Goal: Find specific page/section: Find specific page/section

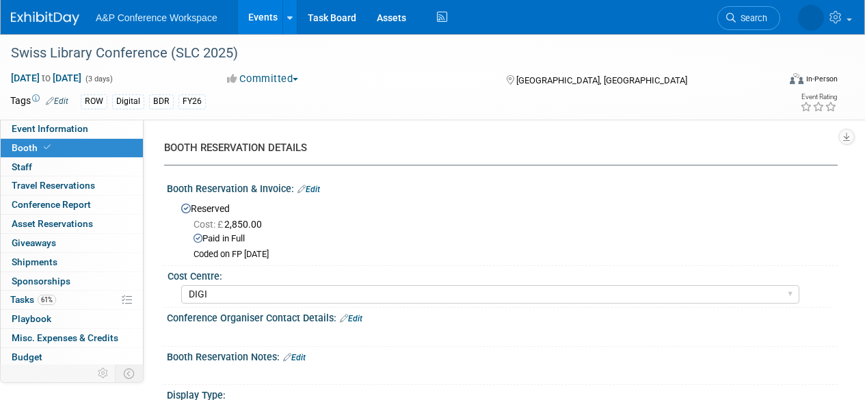
select select "DIGI"
drag, startPoint x: 0, startPoint y: 0, endPoint x: 749, endPoint y: 17, distance: 749.1
click at [724, 16] on span "Search" at bounding box center [707, 18] width 31 height 10
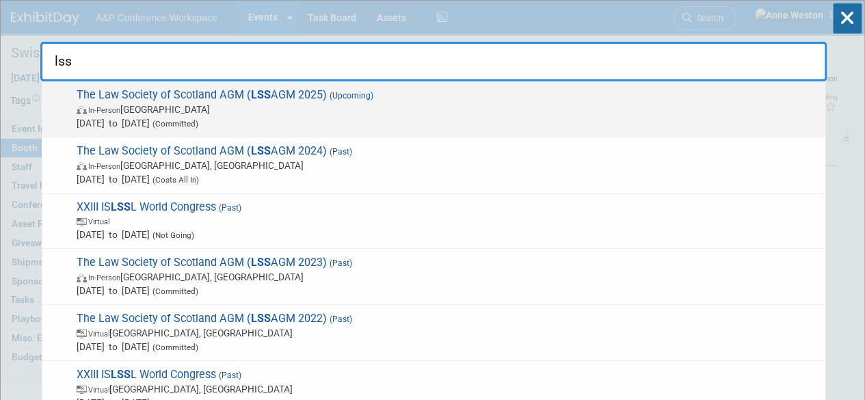
type input "lss"
click at [144, 98] on span "The Law Society of Scotland AGM ( LSS AGM 2025) (Upcoming) In-Person United Kin…" at bounding box center [445, 109] width 746 height 42
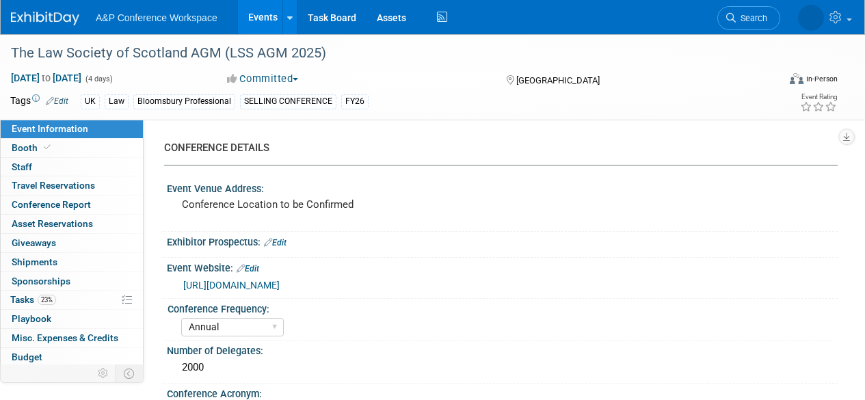
select select "Annual"
select select "Level 1"
select select "In-Person Booth"
select select "Law"
select select "Bloomsbury Professional"
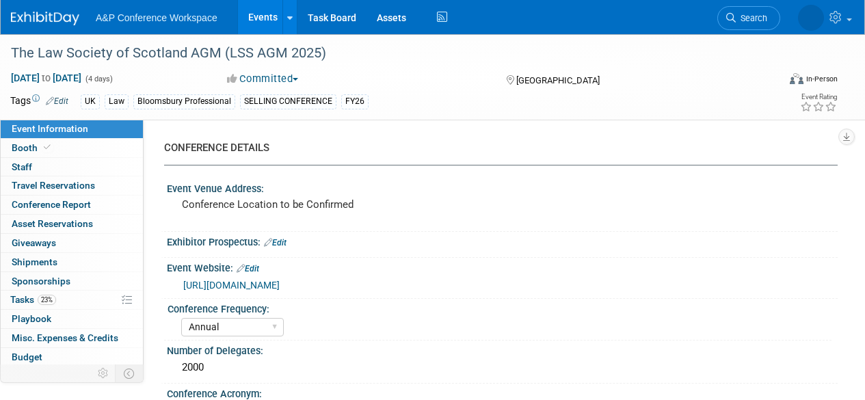
select select "[PERSON_NAME]"
select select "Networking/Commissioning"
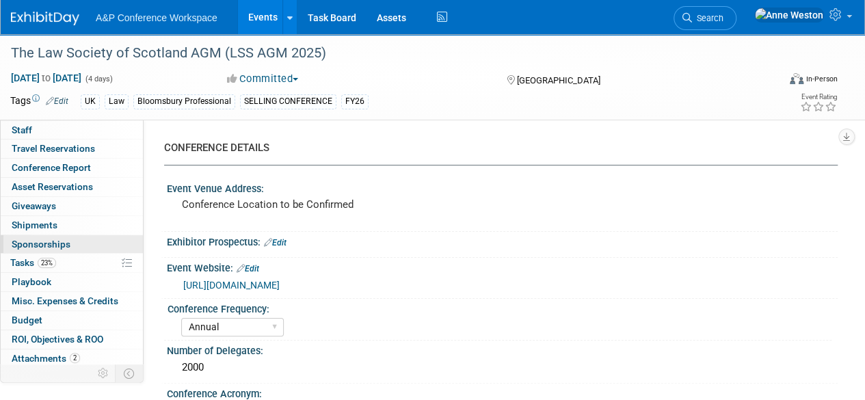
scroll to position [56, 0]
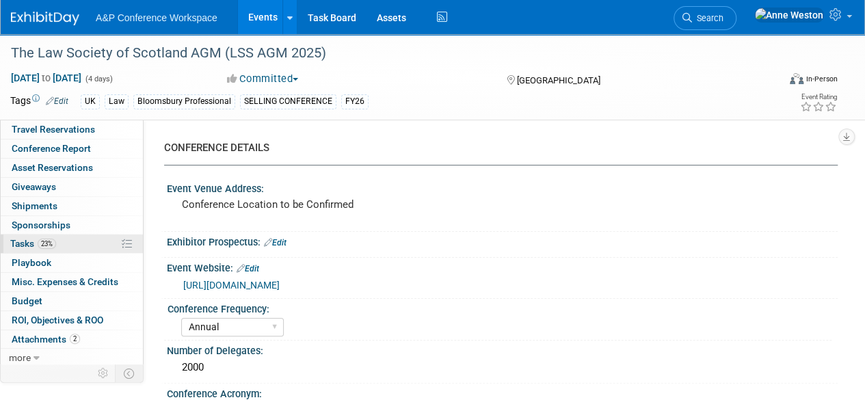
click at [66, 241] on link "23% Tasks 23%" at bounding box center [72, 244] width 142 height 18
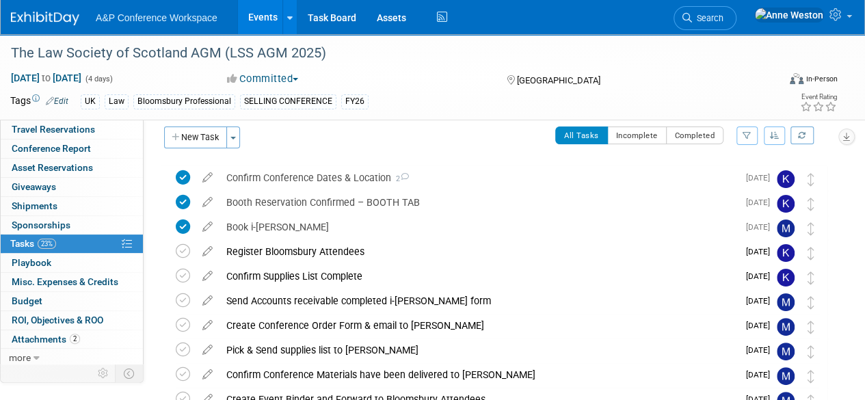
scroll to position [181, 0]
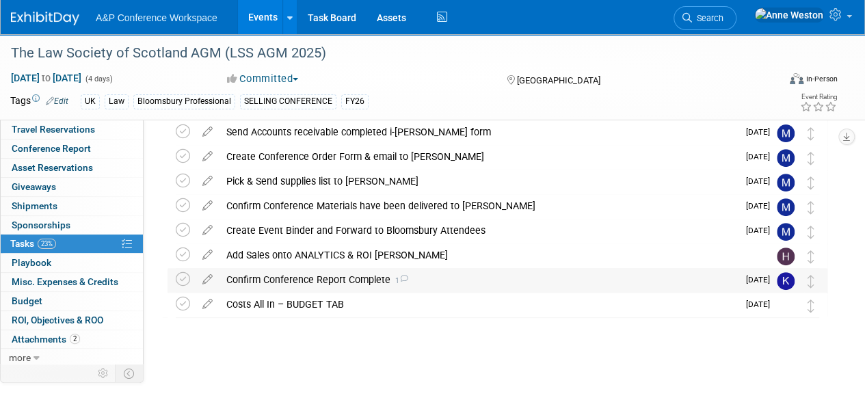
click at [285, 276] on div "Confirm Conference Report Complete 1" at bounding box center [479, 279] width 518 height 23
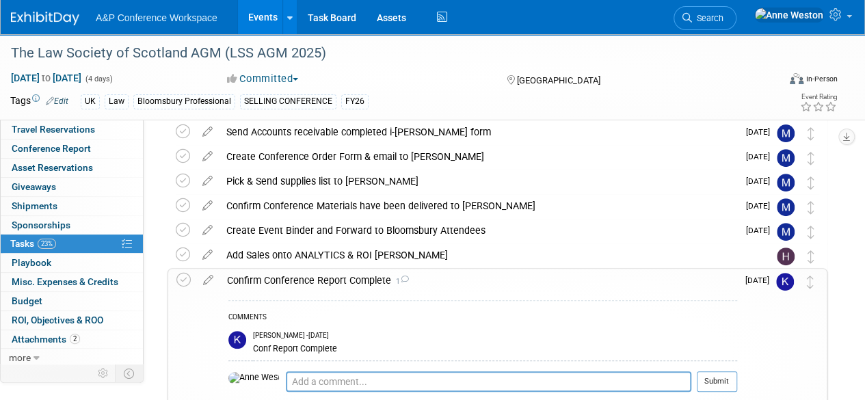
click at [285, 276] on div "Confirm Conference Report Complete 1" at bounding box center [478, 280] width 517 height 23
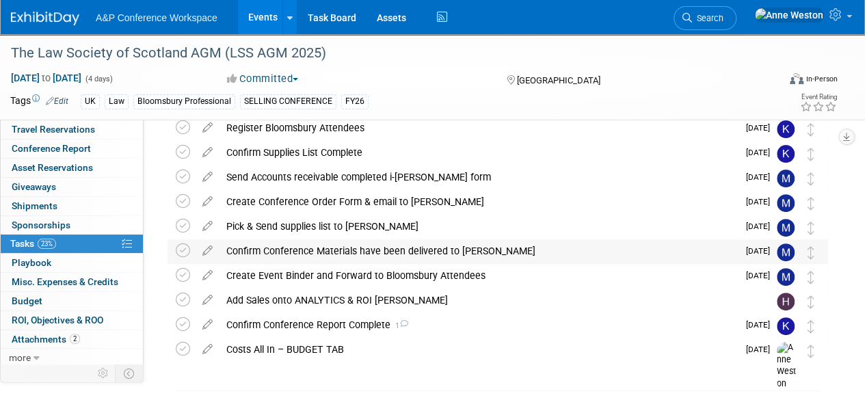
scroll to position [137, 0]
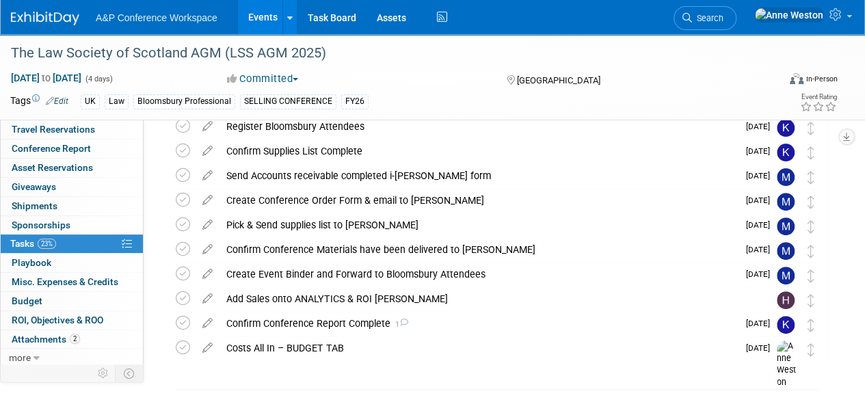
click at [724, 20] on span "Search" at bounding box center [707, 18] width 31 height 10
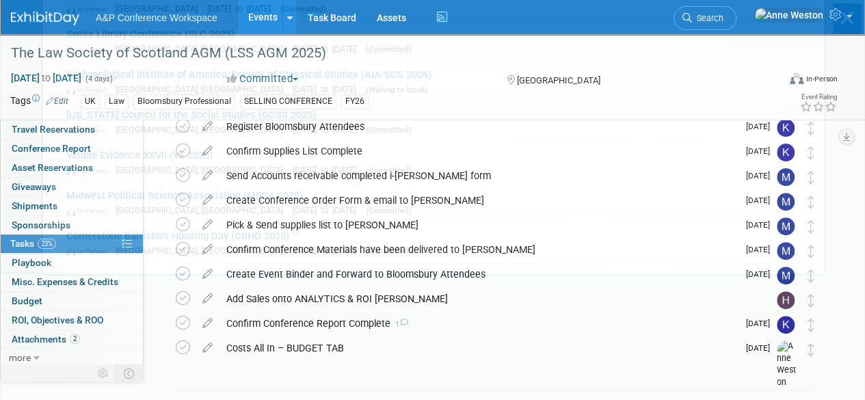
scroll to position [0, 0]
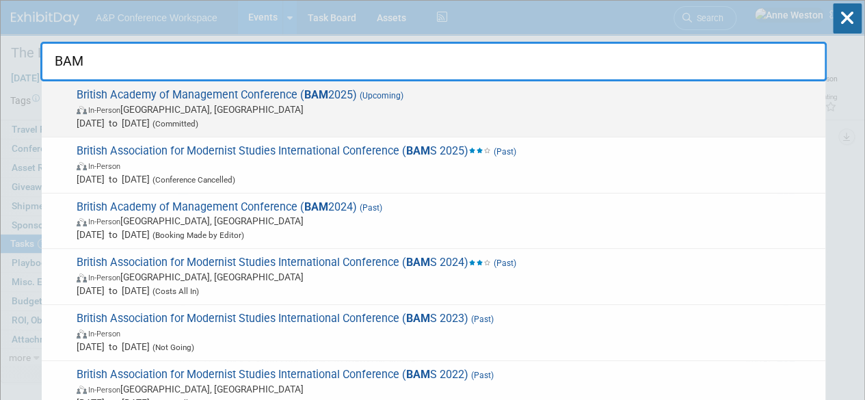
type input "BAM"
click at [219, 98] on span "British Academy of Management Conference ( BAM 2025) (Upcoming) In-Person Cante…" at bounding box center [445, 109] width 746 height 42
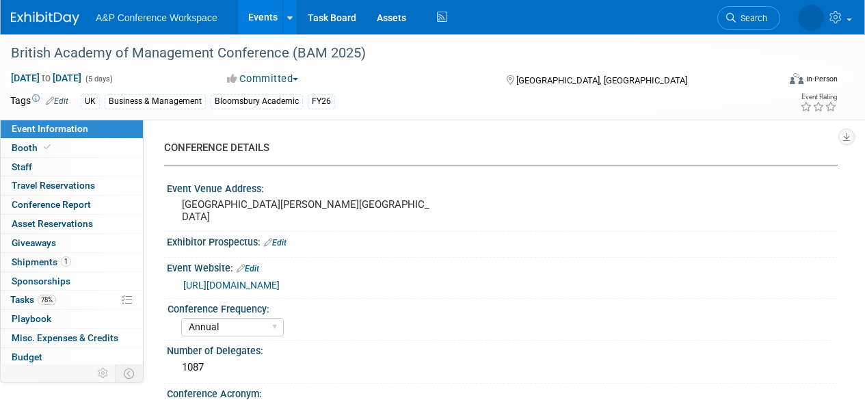
select select "Annual"
select select "Level 2"
select select "In-Person Booth"
select select "Business & Management"
select select "Bloomsbury Academic"
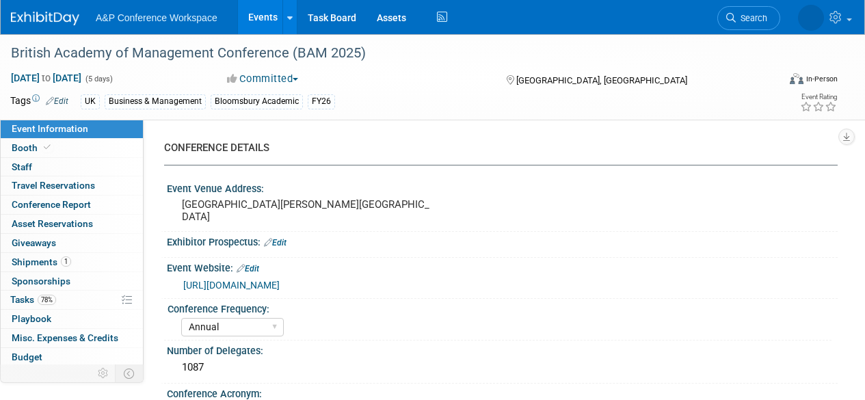
select select "[PERSON_NAME]"
select select "Networking/Commissioning"
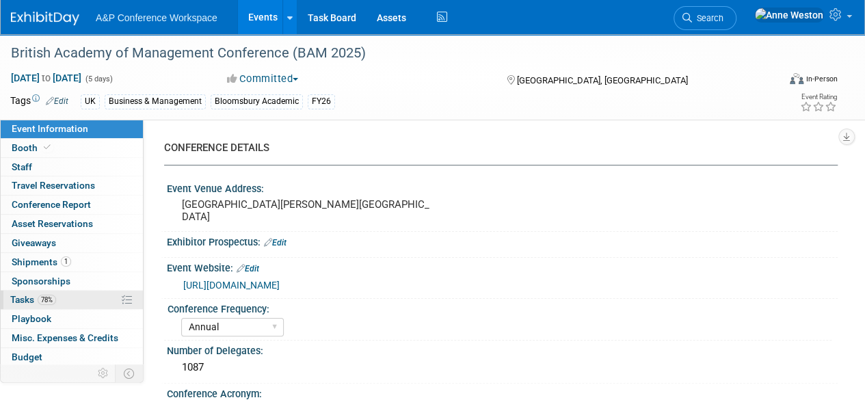
click at [53, 298] on span "78%" at bounding box center [47, 300] width 18 height 10
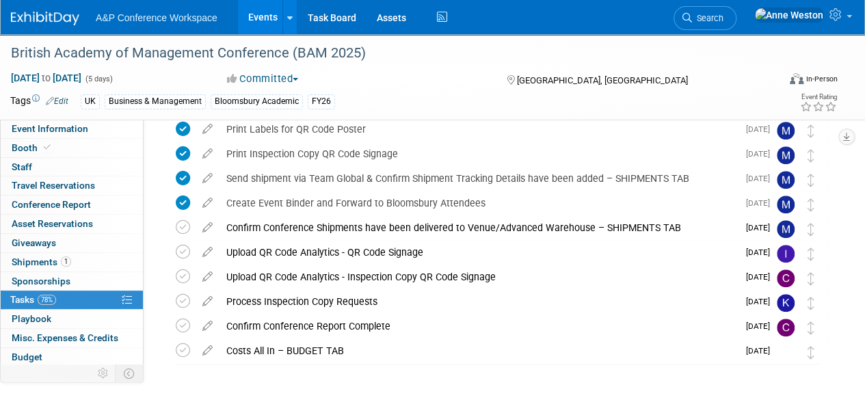
scroll to position [410, 0]
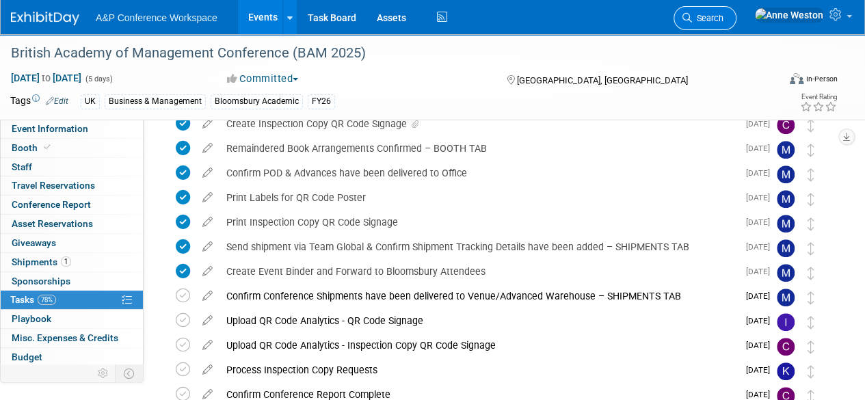
click at [724, 21] on span "Search" at bounding box center [707, 18] width 31 height 10
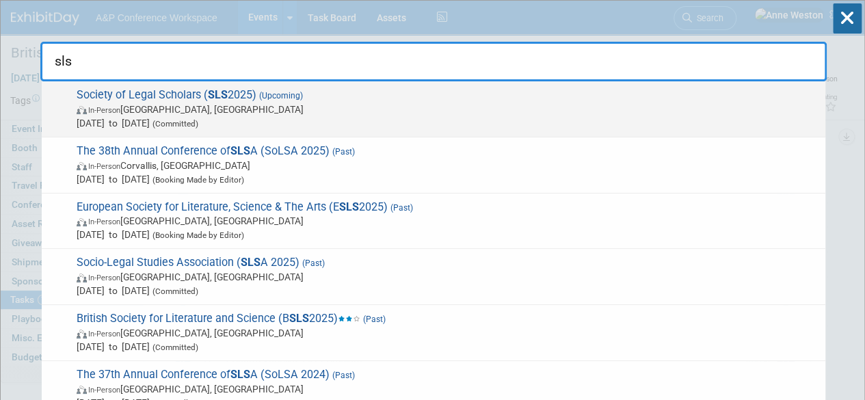
type input "sls"
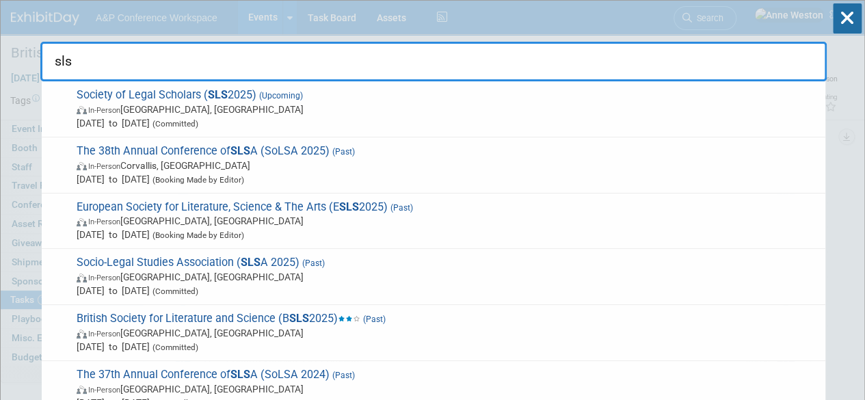
click at [182, 88] on span "Society of Legal Scholars ( SLS 2025) (Upcoming) In-Person Leeds, United Kingdo…" at bounding box center [445, 109] width 746 height 42
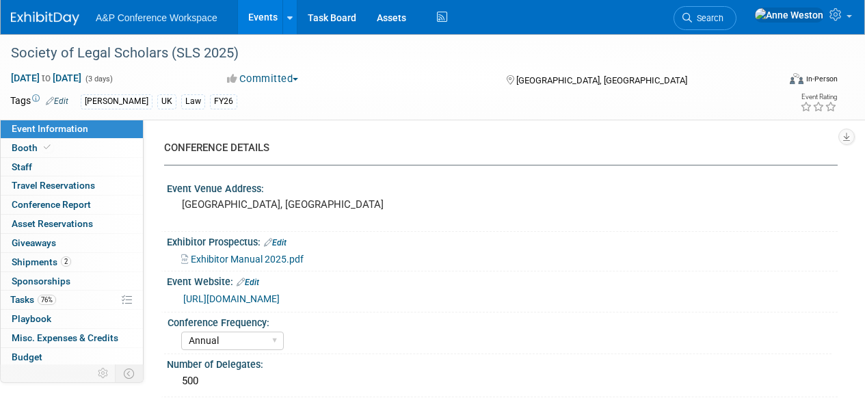
select select "Annual"
select select "Level 2"
select select "In-Person Booth"
select select "Law"
select select "[PERSON_NAME] Publishing"
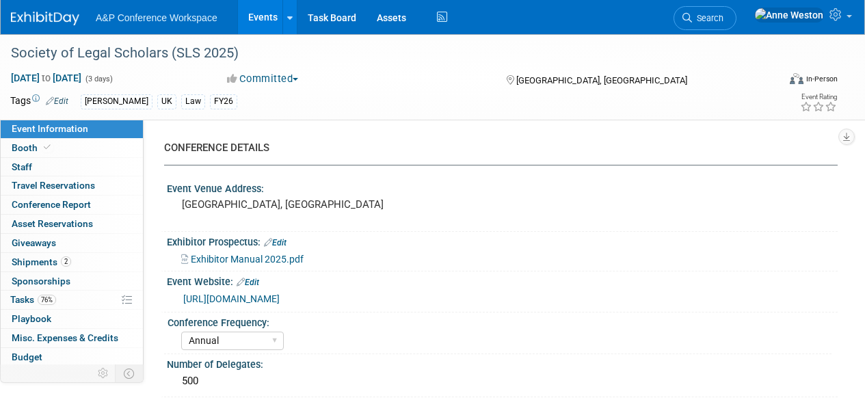
select select "[PERSON_NAME]"
select select "Ros Jubber"
select select "Networking/Commissioning"
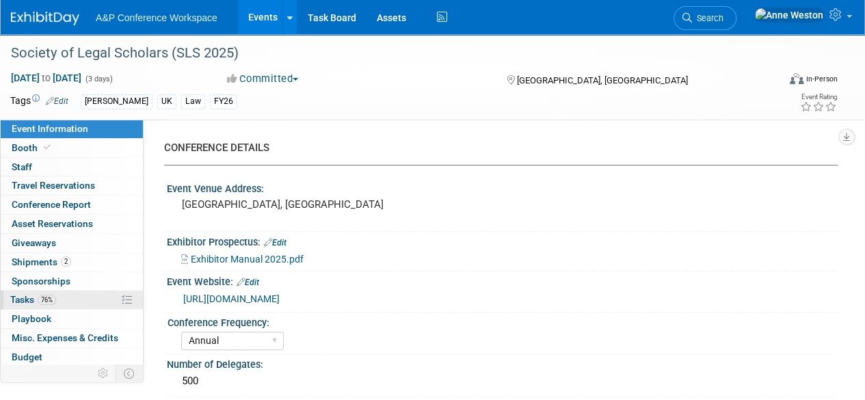
click at [65, 292] on link "76% Tasks 76%" at bounding box center [72, 300] width 142 height 18
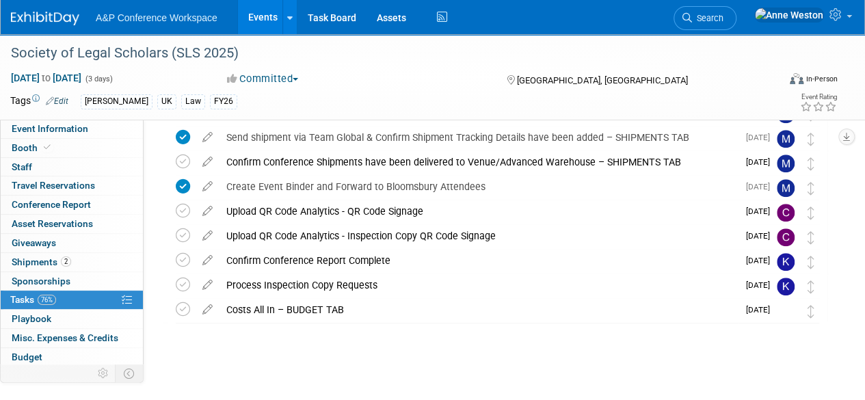
scroll to position [476, 0]
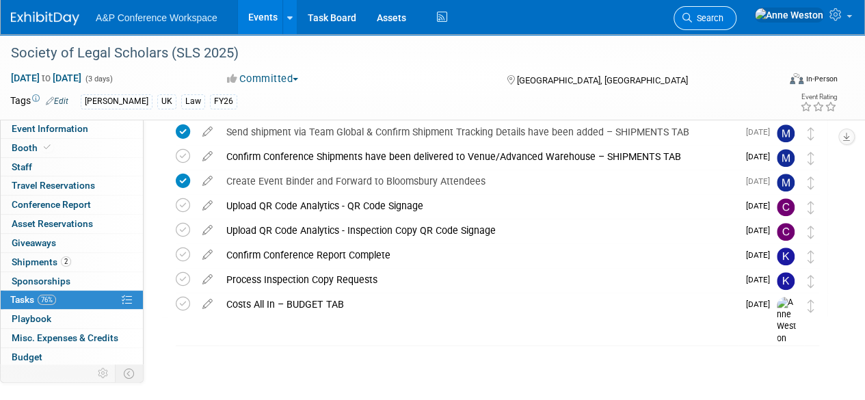
click at [724, 16] on span "Search" at bounding box center [707, 18] width 31 height 10
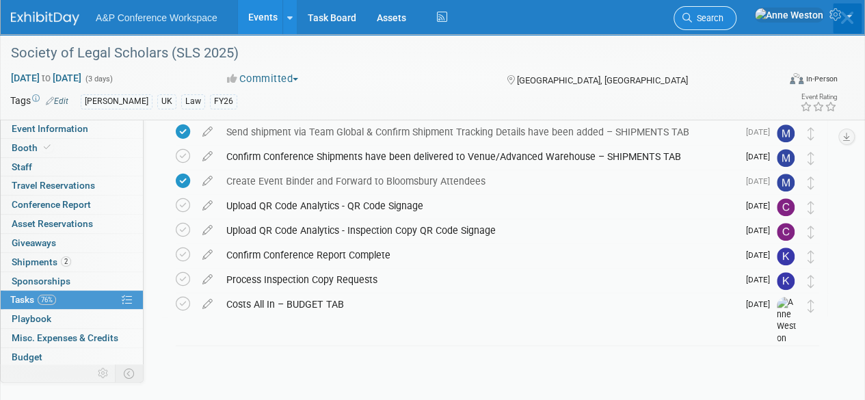
scroll to position [0, 0]
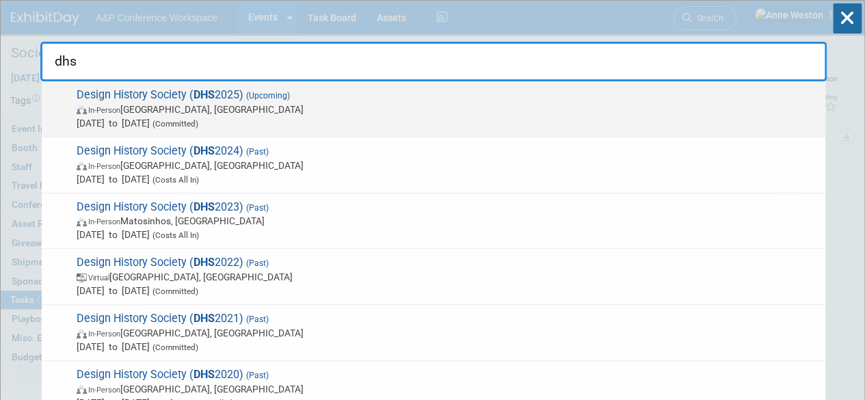
type input "dhs"
click at [127, 95] on span "Design History Society ( DHS 2025) (Upcoming) In-Person Ankara, Türkiye Sep 4, …" at bounding box center [445, 109] width 746 height 42
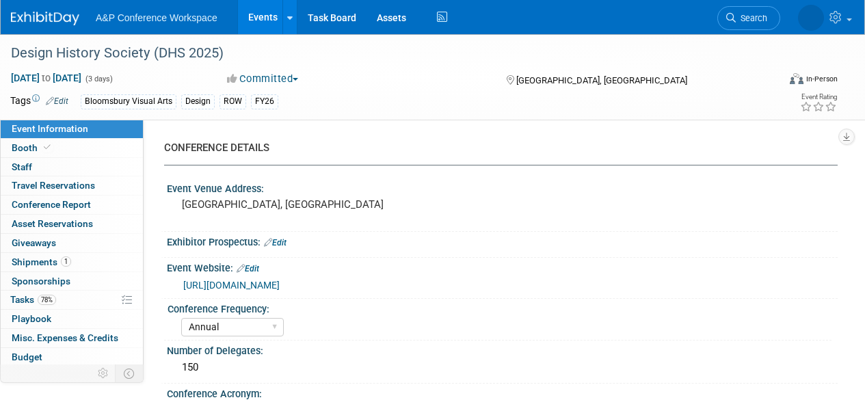
select select "Annual"
select select "Level 2"
select select "In-Person Booth"
select select "Design"
select select "Bloomsbury Visual Arts"
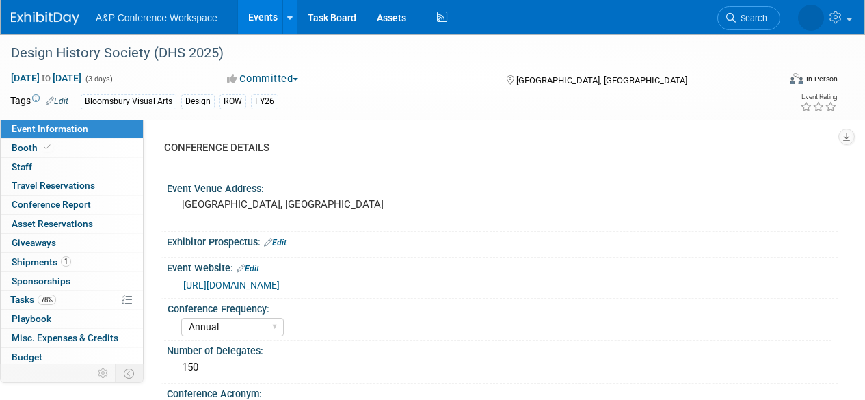
select select "[PERSON_NAME]"
select select "Networking/Commissioning"
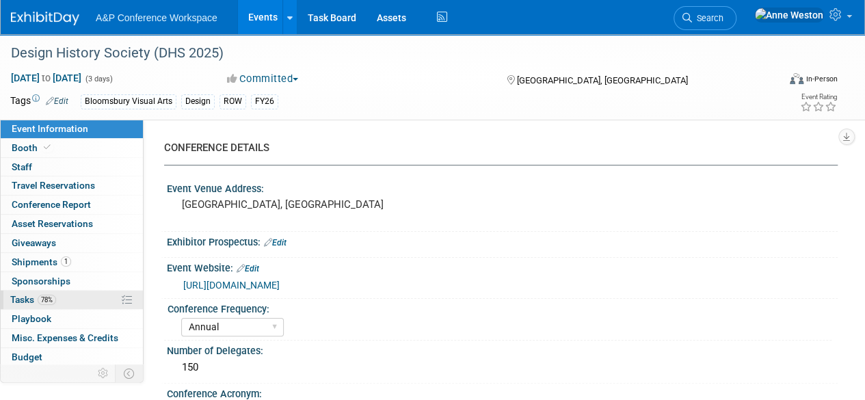
click at [78, 295] on link "78% Tasks 78%" at bounding box center [72, 300] width 142 height 18
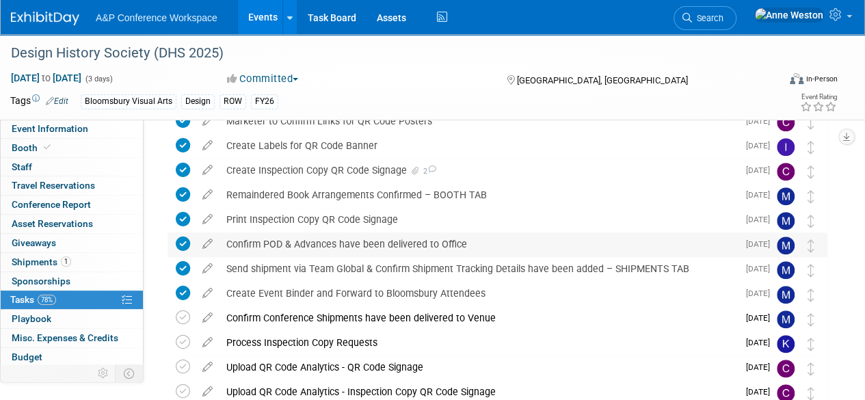
scroll to position [479, 0]
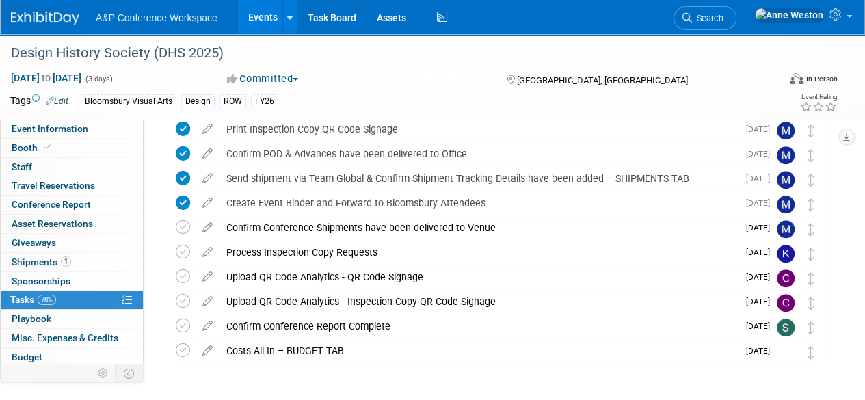
click at [737, 12] on link "Search" at bounding box center [705, 18] width 63 height 24
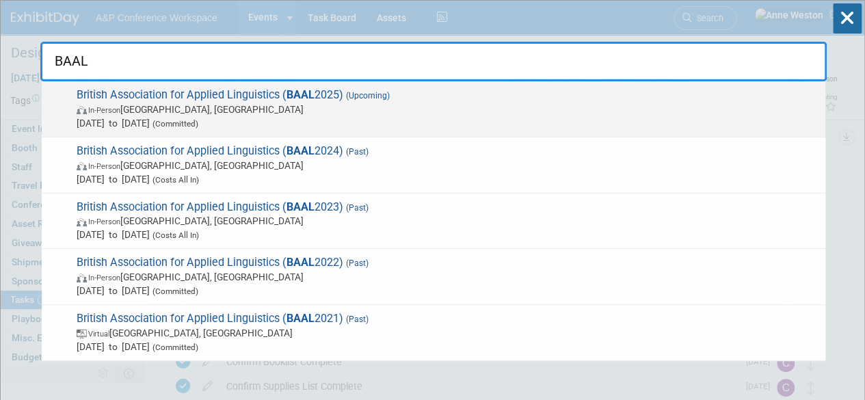
type input "BAAL"
click at [200, 93] on span "British Association for Applied Linguistics ( BAAL 2025) (Upcoming) In-Person G…" at bounding box center [445, 109] width 746 height 42
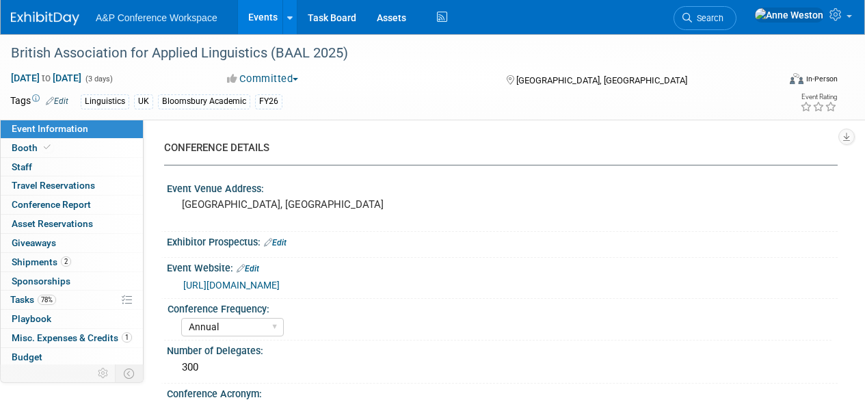
select select "Annual"
select select "Level 2"
select select "In-Person Booth"
select select "Linguistics"
select select "Bloomsbury Academic"
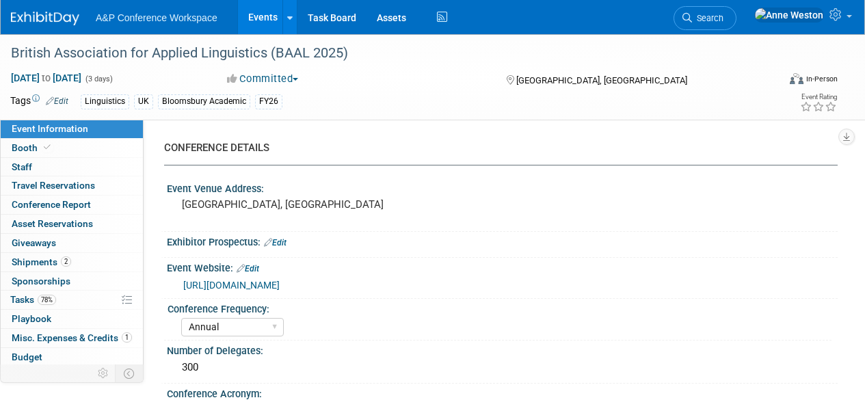
select select "[PERSON_NAME]"
select select "Networking/Commissioning"
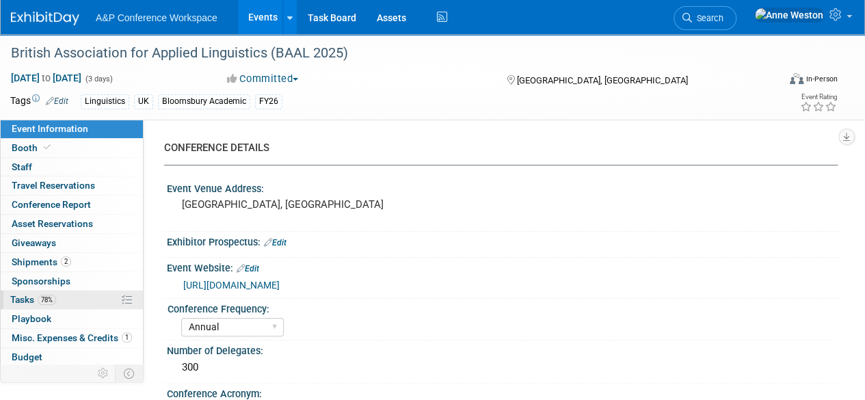
click at [26, 300] on span "Tasks 78%" at bounding box center [33, 299] width 46 height 11
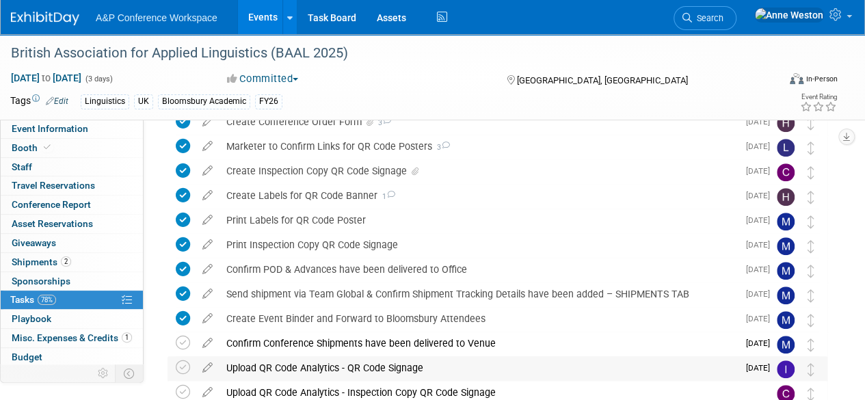
scroll to position [342, 0]
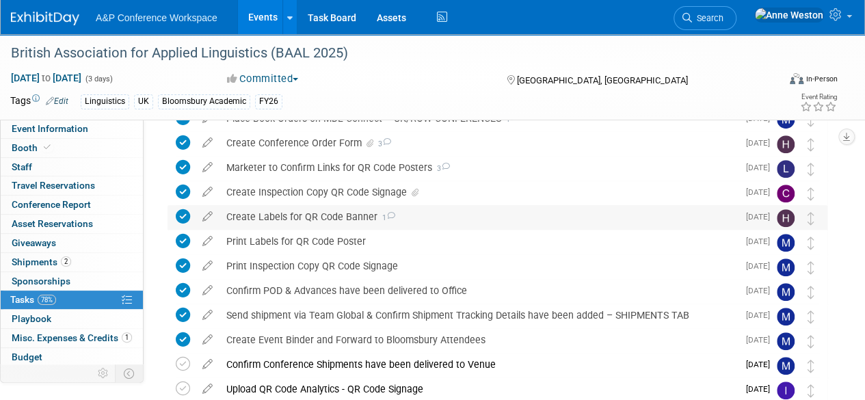
click at [354, 214] on div "Create Labels for QR Code Banner 1" at bounding box center [479, 216] width 518 height 23
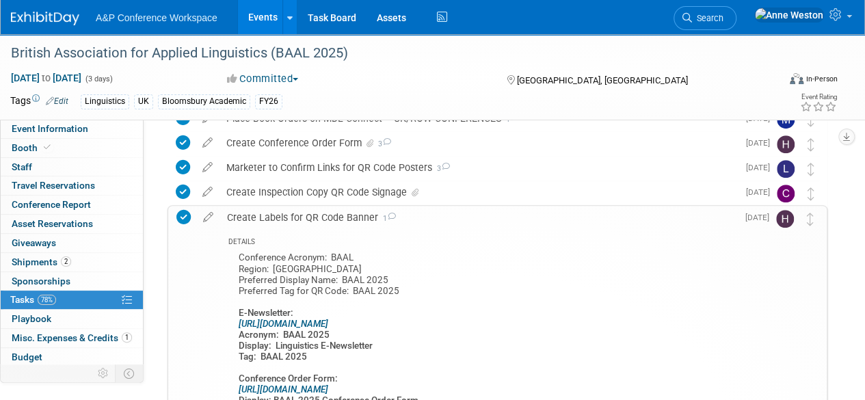
click at [354, 214] on div "Create Labels for QR Code Banner 1" at bounding box center [478, 217] width 517 height 23
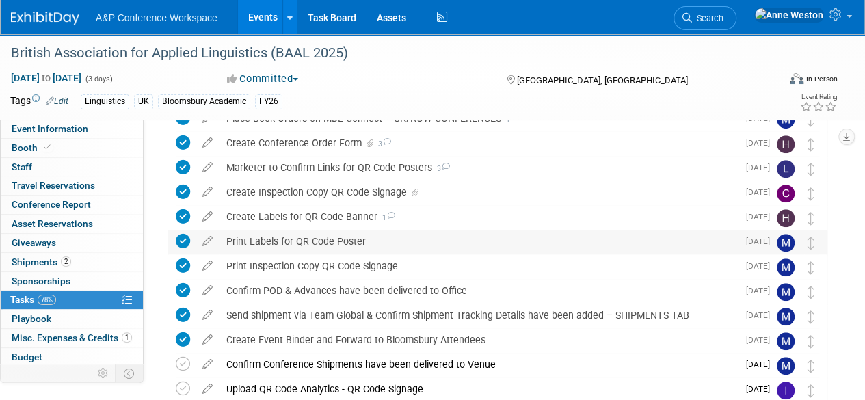
click at [347, 234] on div "Print Labels for QR Code Poster" at bounding box center [479, 241] width 518 height 23
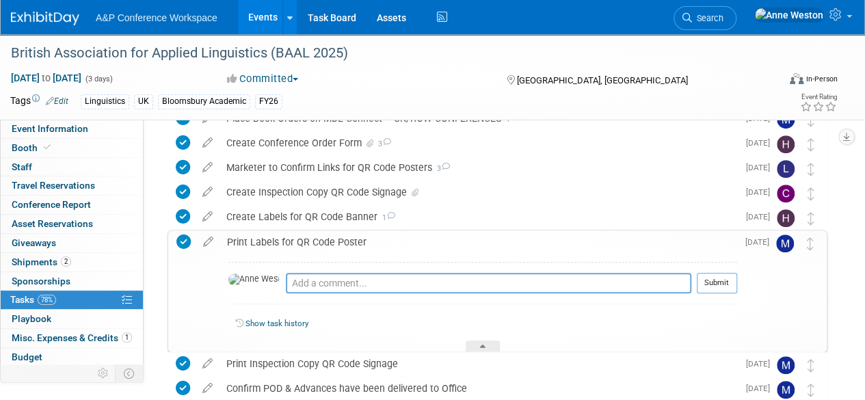
click at [347, 234] on div "Print Labels for QR Code Poster" at bounding box center [478, 241] width 517 height 23
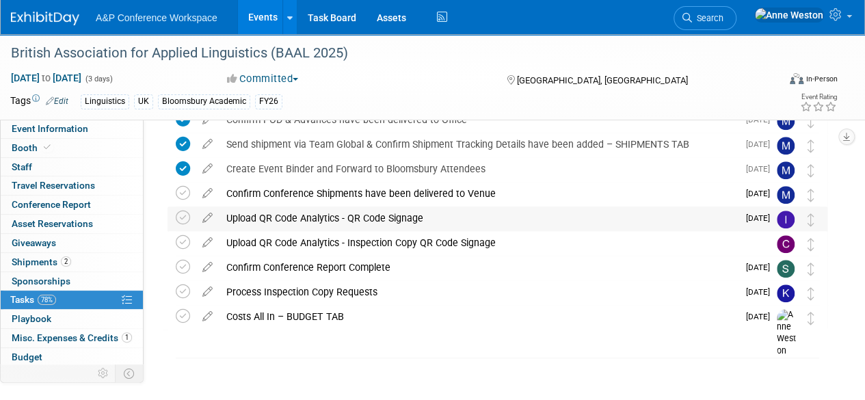
scroll to position [525, 0]
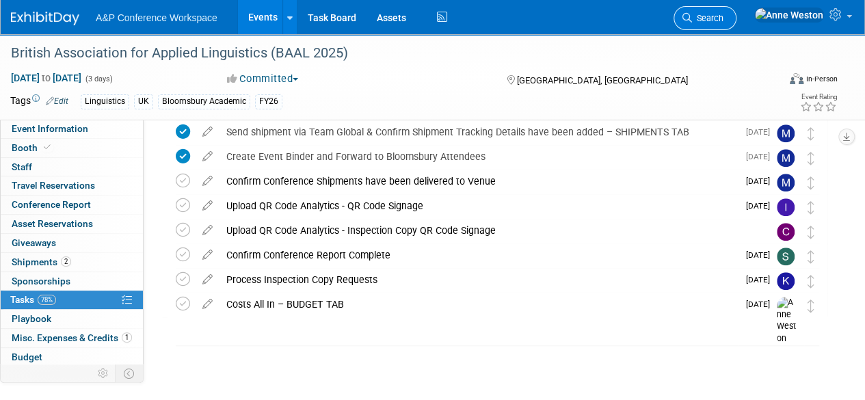
click at [724, 16] on span "Search" at bounding box center [707, 18] width 31 height 10
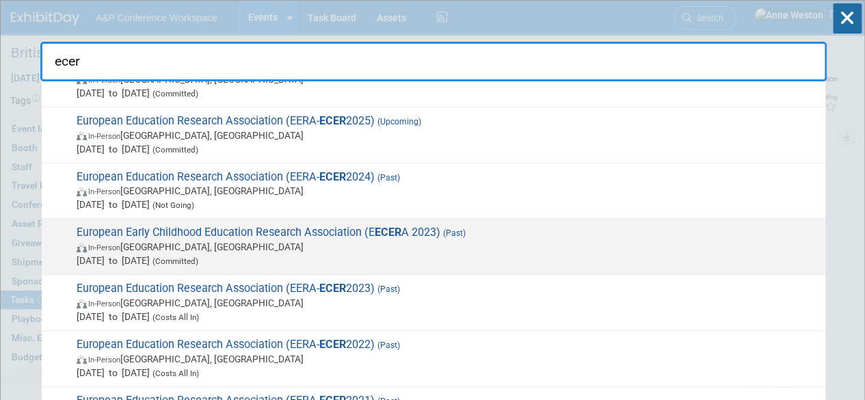
scroll to position [0, 0]
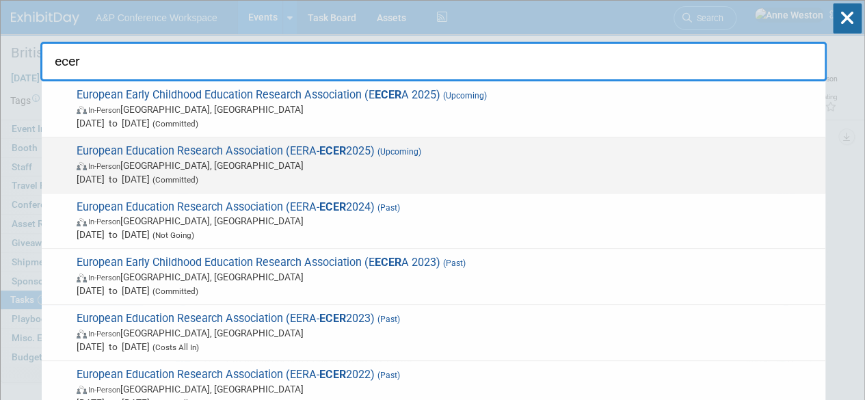
type input "ecer"
click at [278, 145] on span "European Education Research Association (EERA- ECER 2025) (Upcoming) In-Person …" at bounding box center [445, 165] width 746 height 42
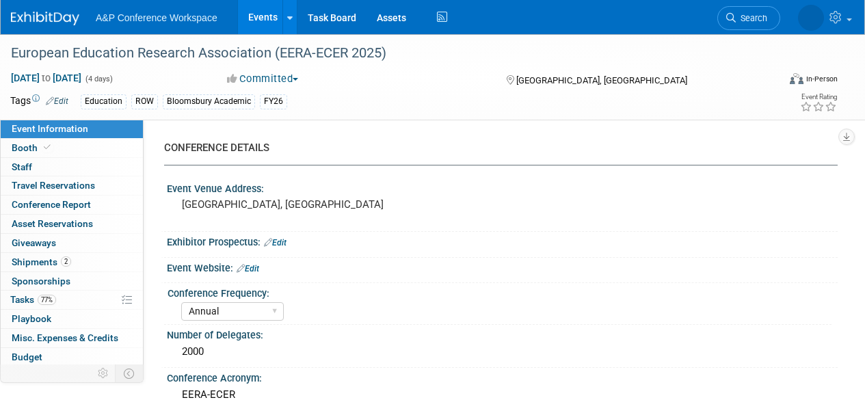
select select "Annual"
select select "Level 2"
select select "In-Person Booth"
select select "Education"
select select "Bloomsbury Academic"
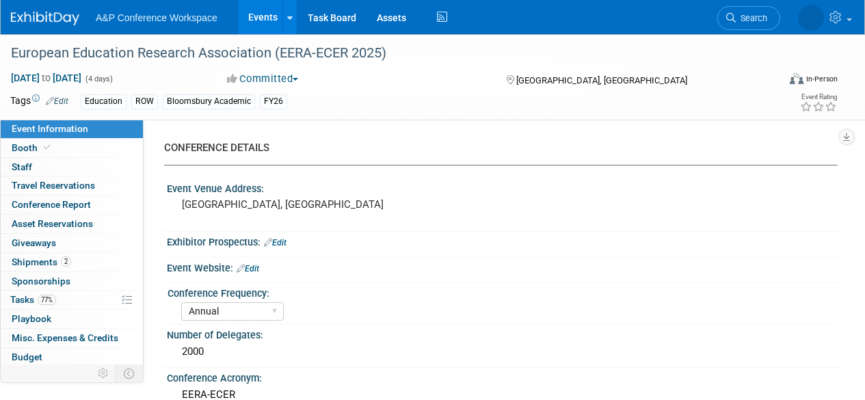
select select "[PERSON_NAME]"
select select "Networking/Commissioning"
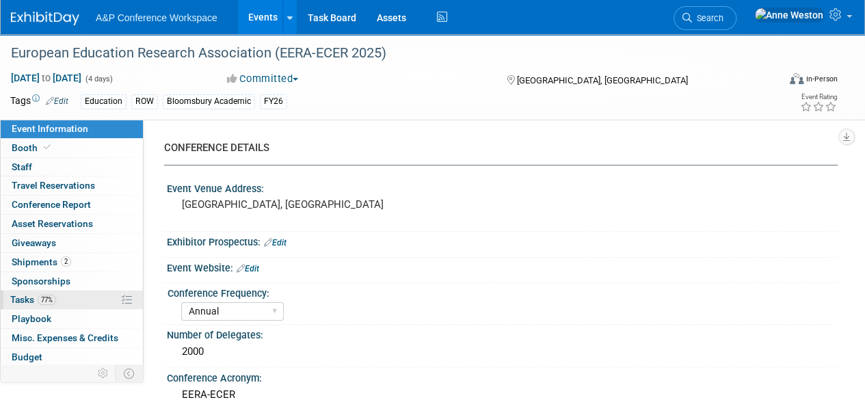
click at [42, 295] on span "77%" at bounding box center [47, 300] width 18 height 10
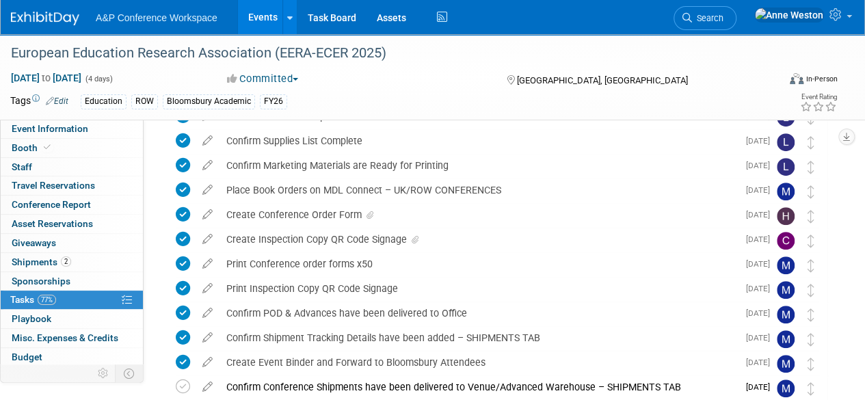
scroll to position [274, 0]
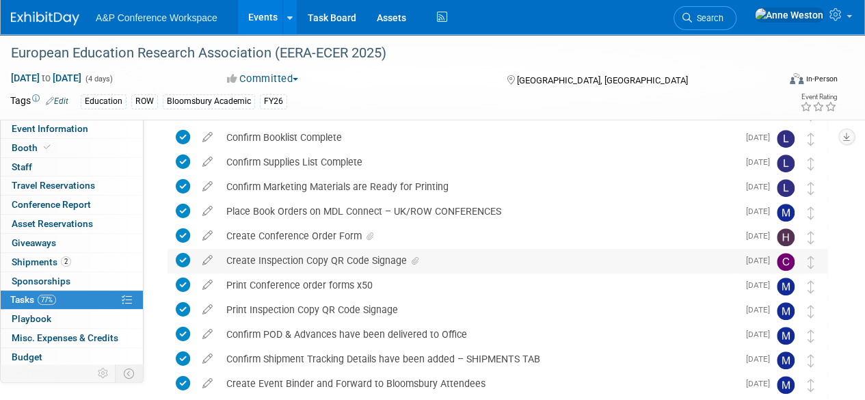
click at [317, 261] on div "Create Inspection Copy QR Code Signage" at bounding box center [479, 260] width 518 height 23
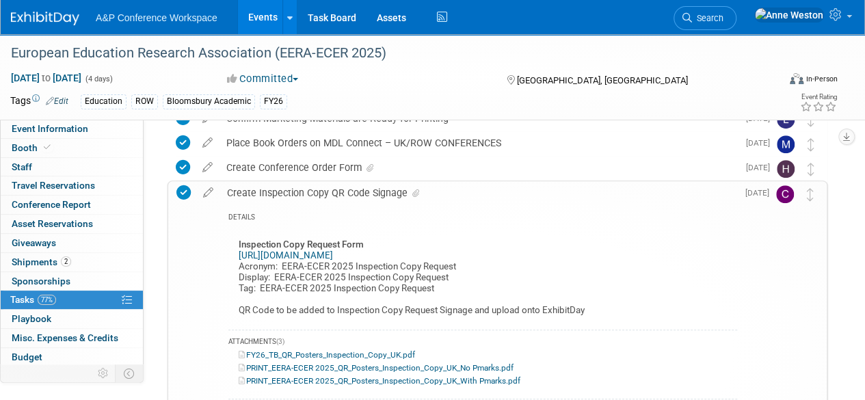
scroll to position [410, 0]
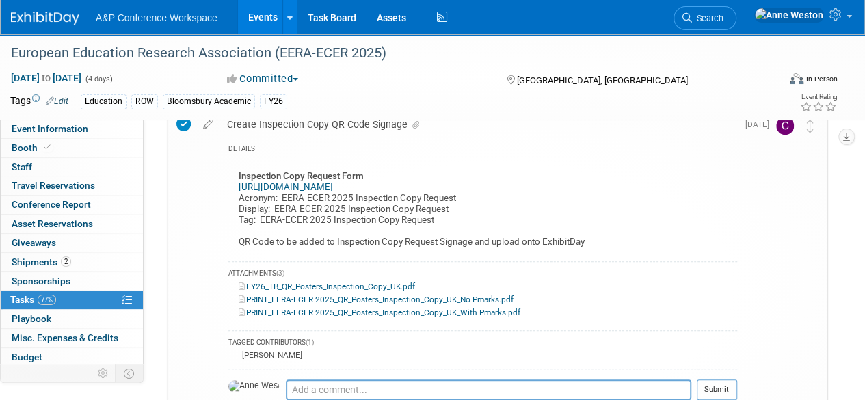
click at [361, 298] on link "PRINT_EERA-ECER 2025_QR_Posters_Inspection_Copy_UK_No Pmarks.pdf" at bounding box center [376, 300] width 275 height 10
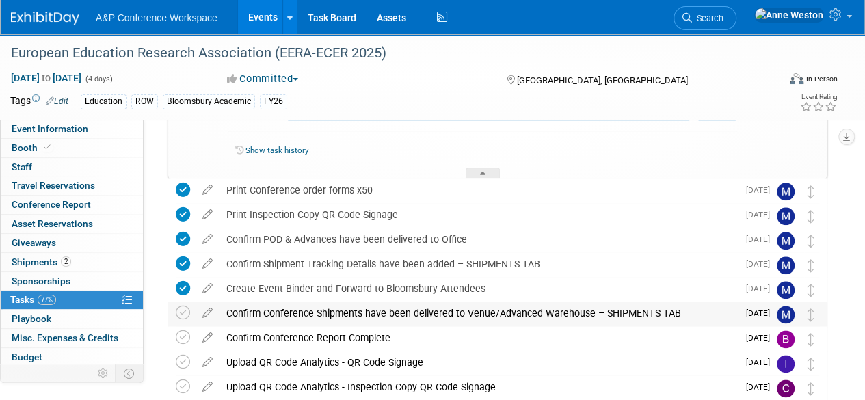
scroll to position [821, 0]
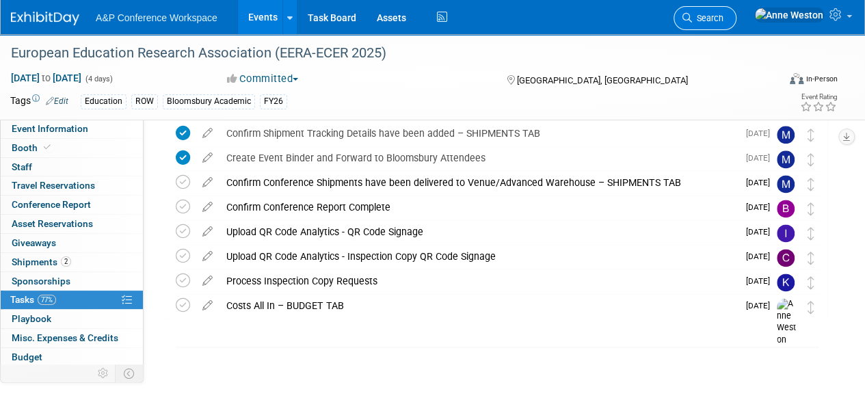
click at [724, 15] on span "Search" at bounding box center [707, 18] width 31 height 10
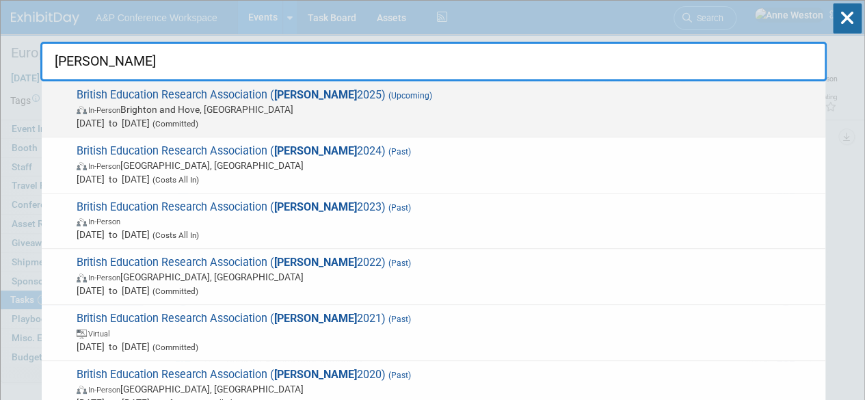
type input "bera"
click at [159, 94] on span "British Education Research Association ( BERA 2025) (Upcoming) In-Person Bright…" at bounding box center [445, 109] width 746 height 42
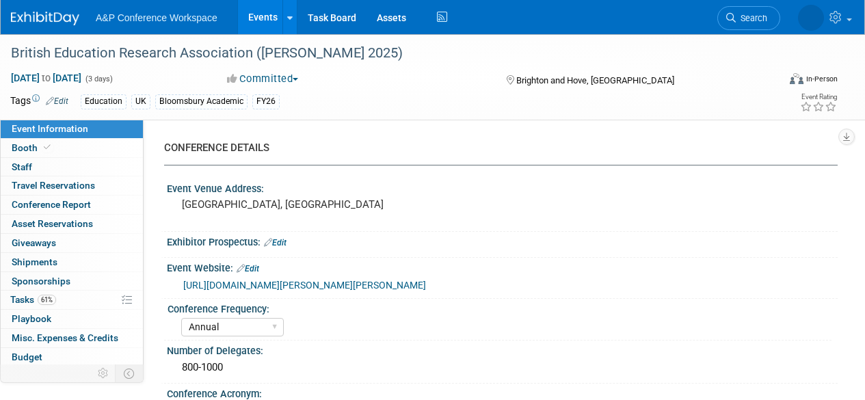
select select "Annual"
select select "Level 2"
select select "In-Person Booth"
select select "Education"
select select "Bloomsbury Academic"
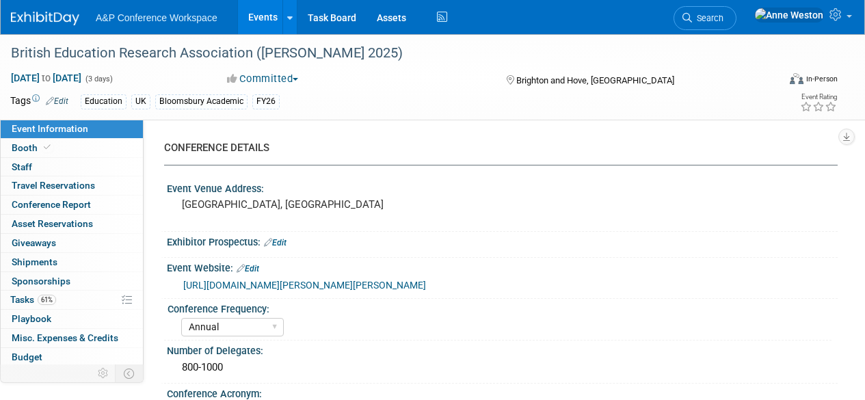
select select "[PERSON_NAME]"
select select "Networking/Commissioning"
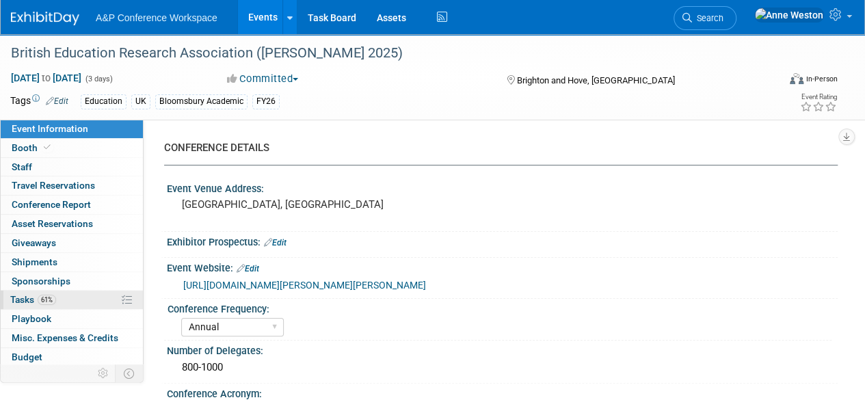
click at [37, 294] on span "Tasks 61%" at bounding box center [33, 299] width 46 height 11
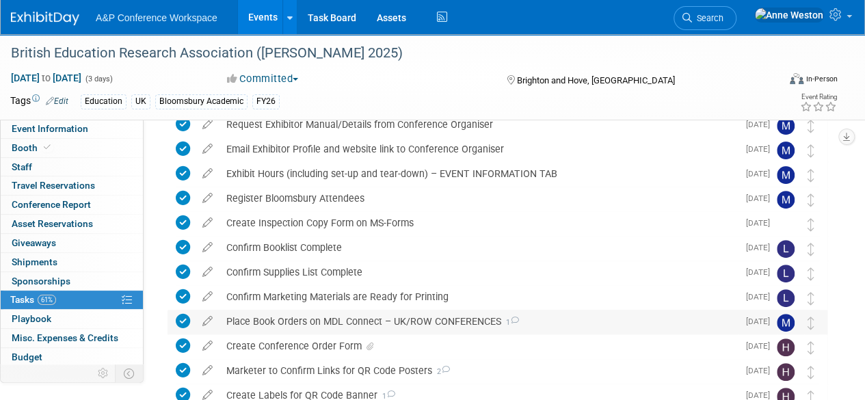
scroll to position [137, 0]
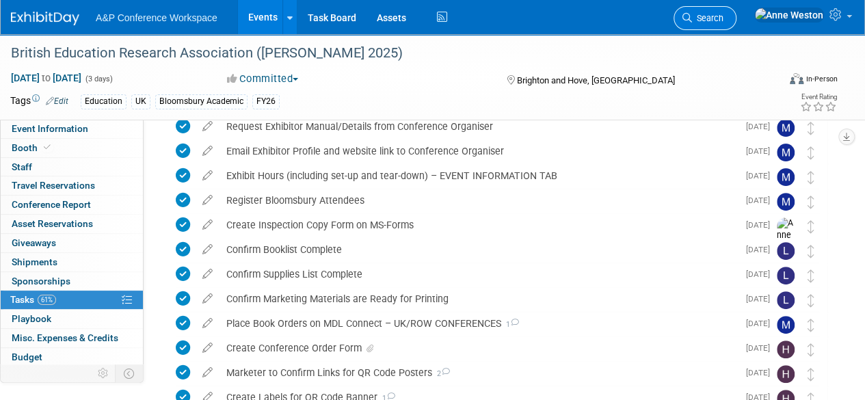
click at [737, 12] on link "Search" at bounding box center [705, 18] width 63 height 24
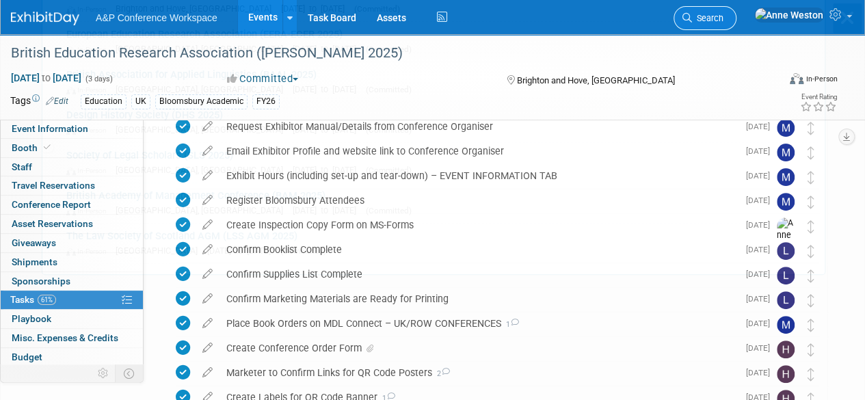
scroll to position [0, 0]
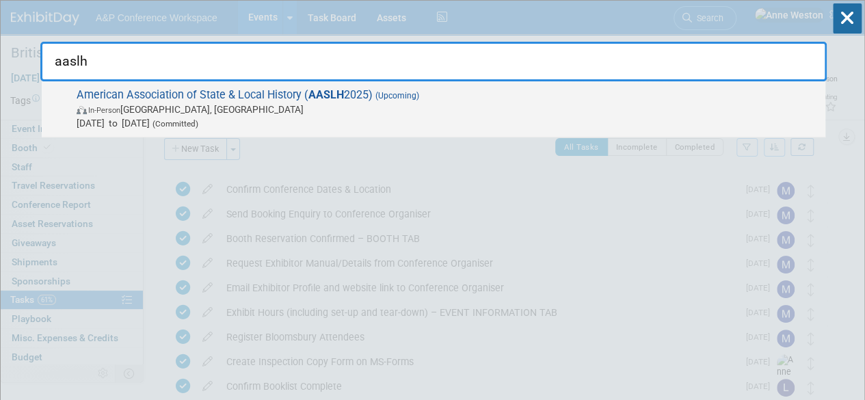
type input "aaslh"
click at [231, 96] on span "American Association of State & Local History ( AASLH 2025) (Upcoming) In-Perso…" at bounding box center [445, 109] width 746 height 42
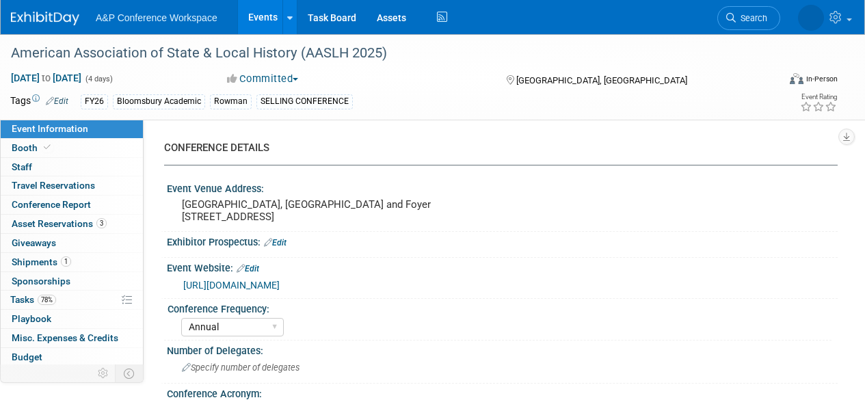
select select "Annual"
select select "Level 2"
select select "In-Person Booth"
select select "Museum Professionals"
select select "Bloomsbury Academic"
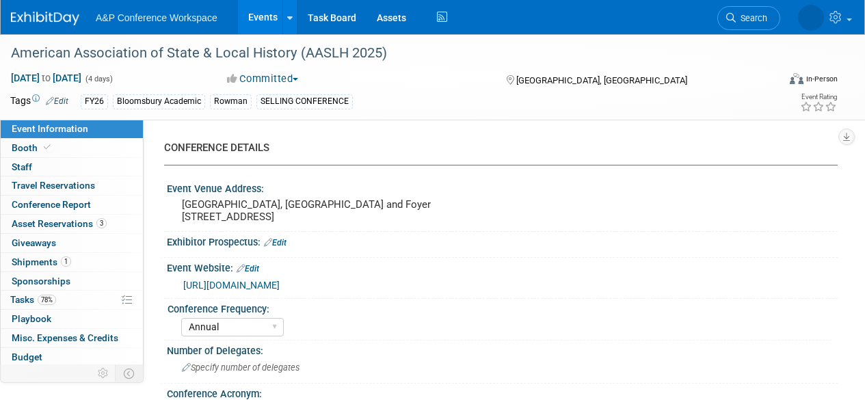
select select "[PERSON_NAME]"
select select "Brand/Subject Presence​"
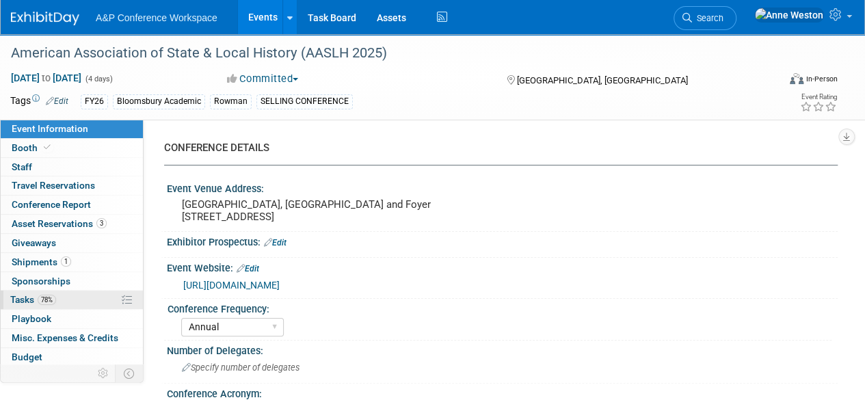
click at [31, 291] on link "78% Tasks 78%" at bounding box center [72, 300] width 142 height 18
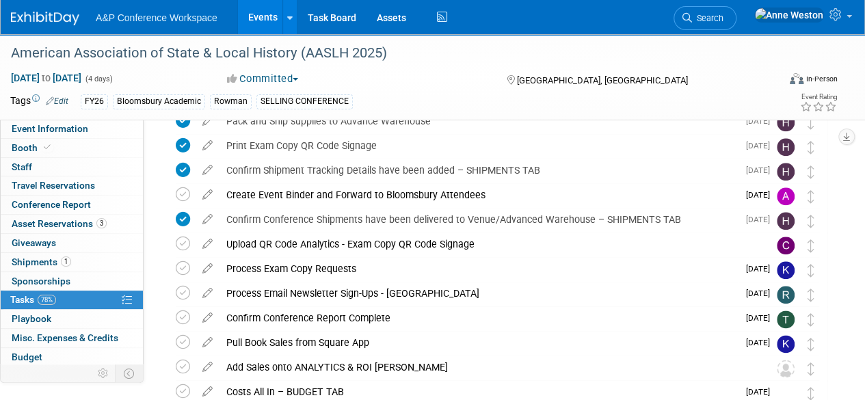
scroll to position [752, 0]
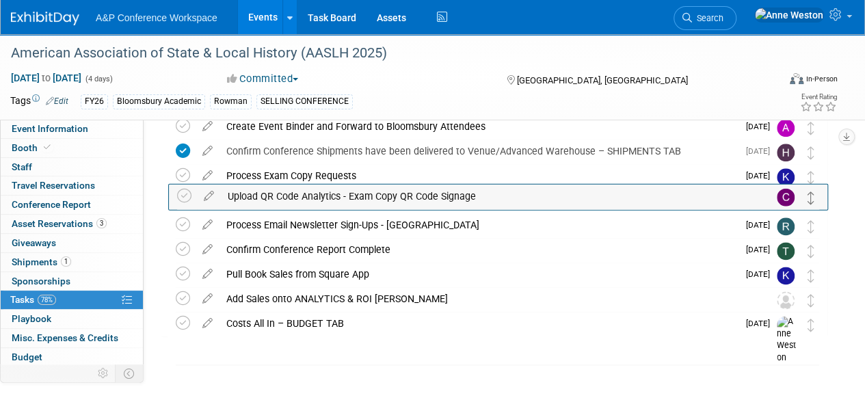
drag, startPoint x: 808, startPoint y: 183, endPoint x: 809, endPoint y: 202, distance: 19.8
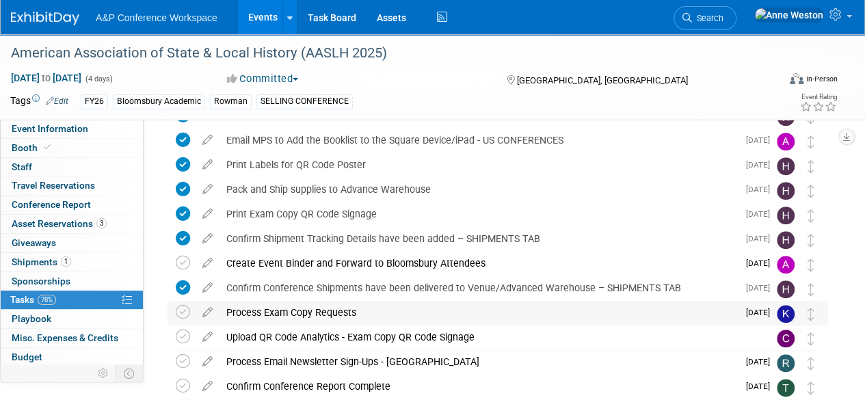
scroll to position [684, 0]
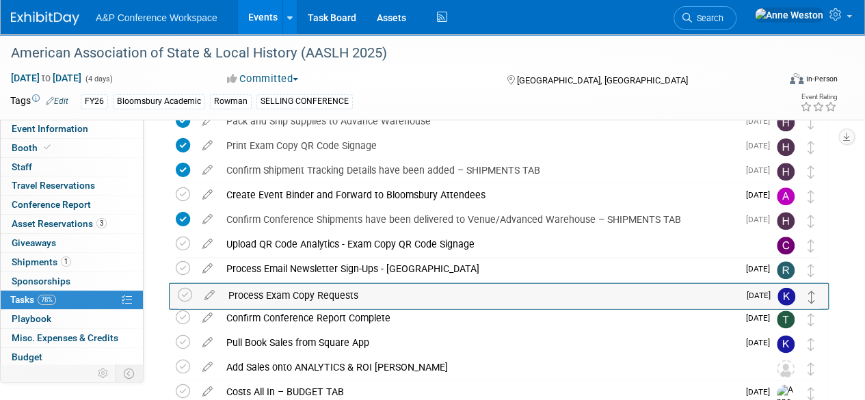
drag, startPoint x: 810, startPoint y: 243, endPoint x: 811, endPoint y: 293, distance: 50.6
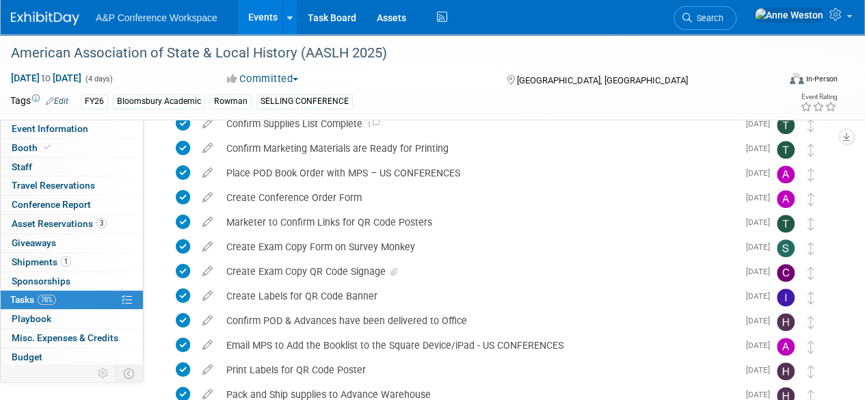
scroll to position [342, 0]
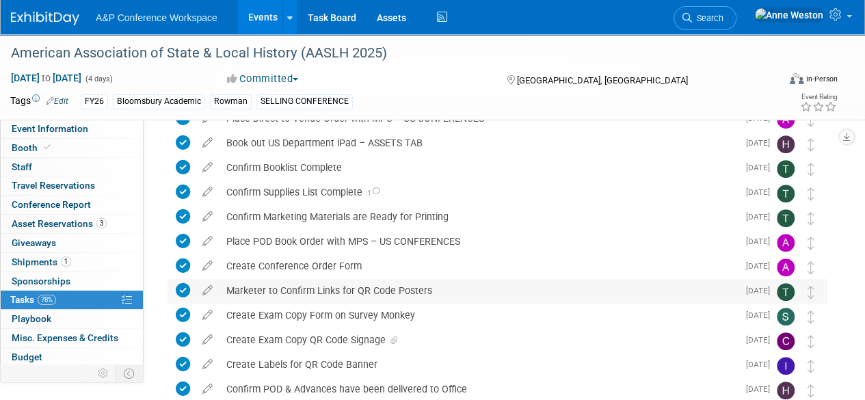
click at [391, 292] on div "Marketer to Confirm Links for QR Code Posters" at bounding box center [479, 290] width 518 height 23
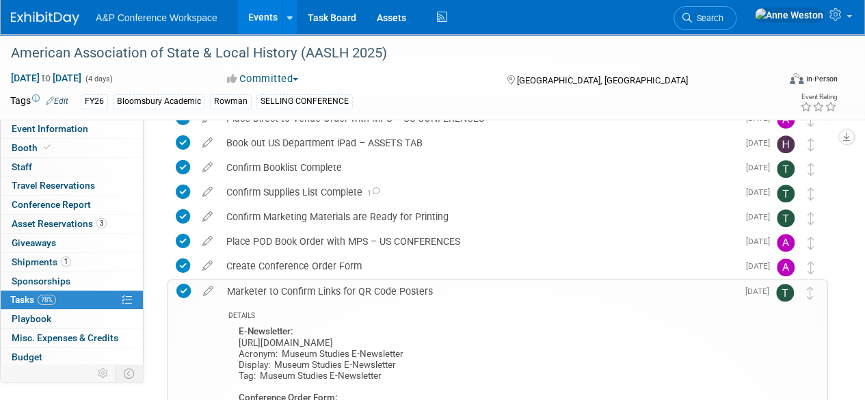
click at [391, 292] on div "Marketer to Confirm Links for QR Code Posters" at bounding box center [478, 291] width 517 height 23
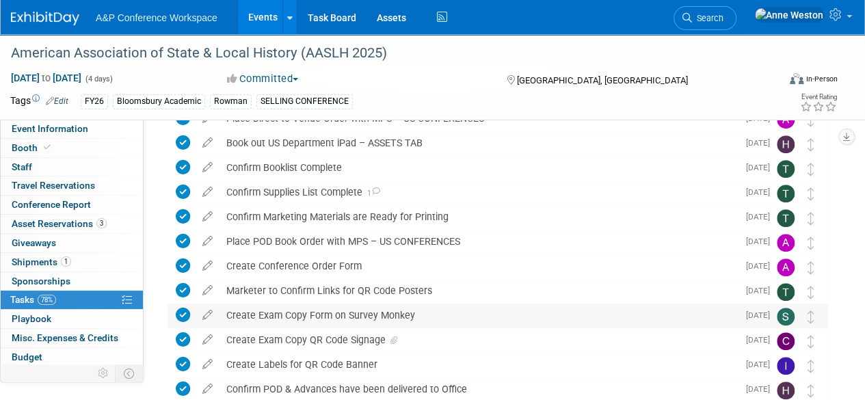
click at [395, 316] on div "Create Exam Copy Form on Survey Monkey" at bounding box center [479, 315] width 518 height 23
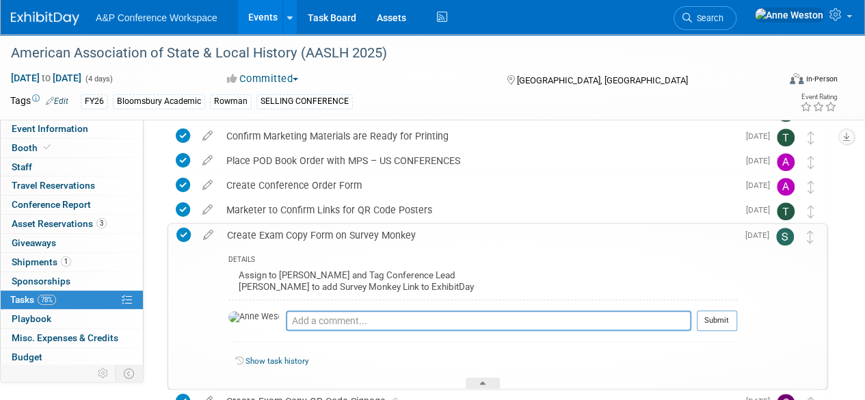
scroll to position [479, 0]
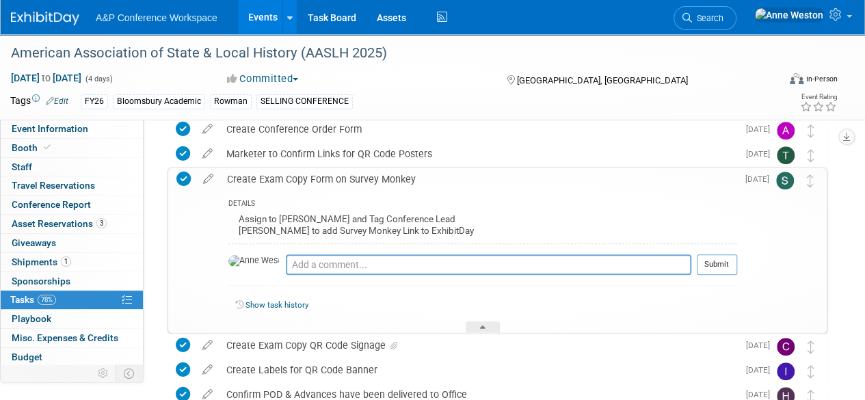
click at [363, 179] on div "Create Exam Copy Form on Survey Monkey" at bounding box center [478, 179] width 517 height 23
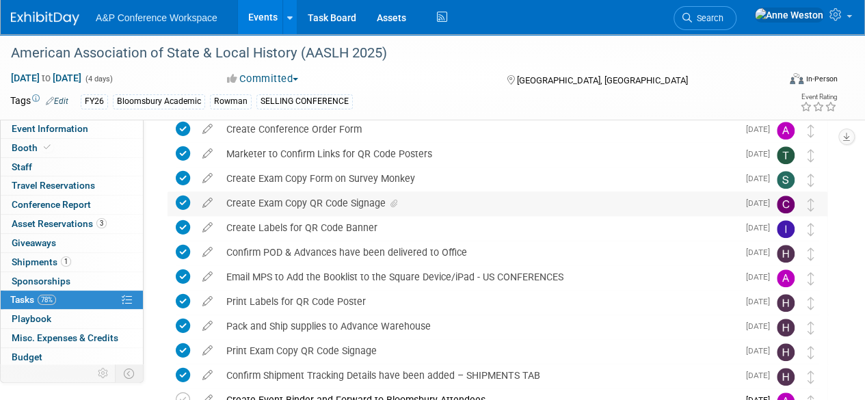
click at [358, 204] on div "Create Exam Copy QR Code Signage" at bounding box center [479, 203] width 518 height 23
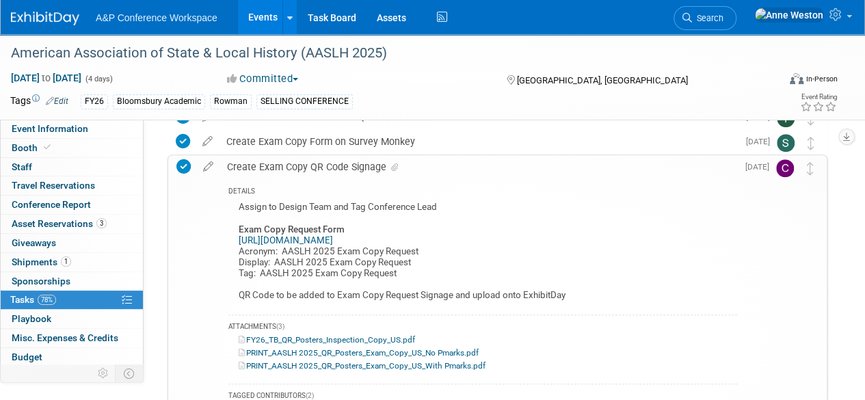
scroll to position [547, 0]
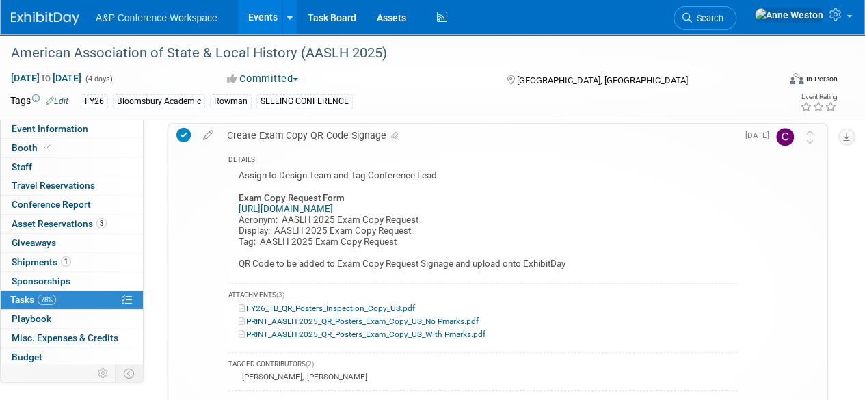
click at [346, 136] on div "Create Exam Copy QR Code Signage" at bounding box center [478, 135] width 517 height 23
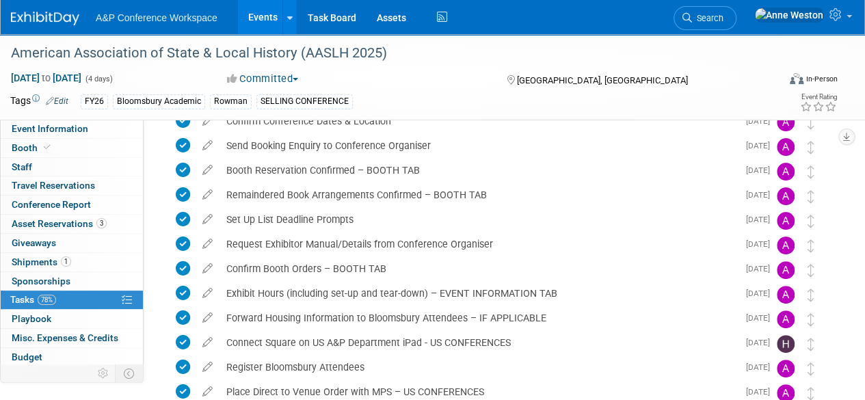
scroll to position [0, 0]
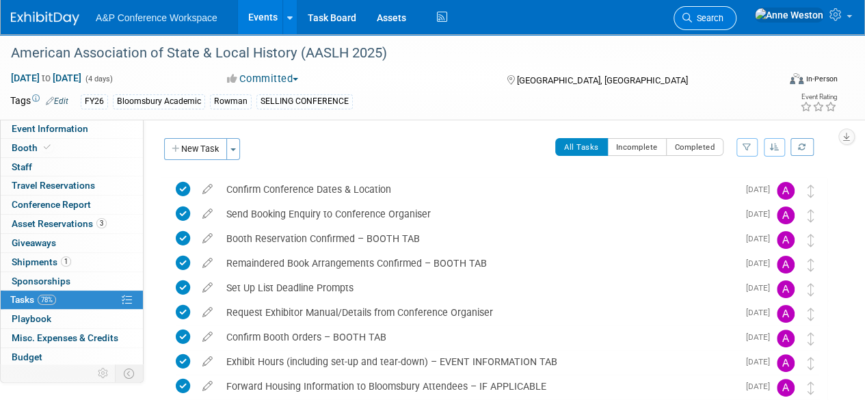
click at [724, 21] on span "Search" at bounding box center [707, 18] width 31 height 10
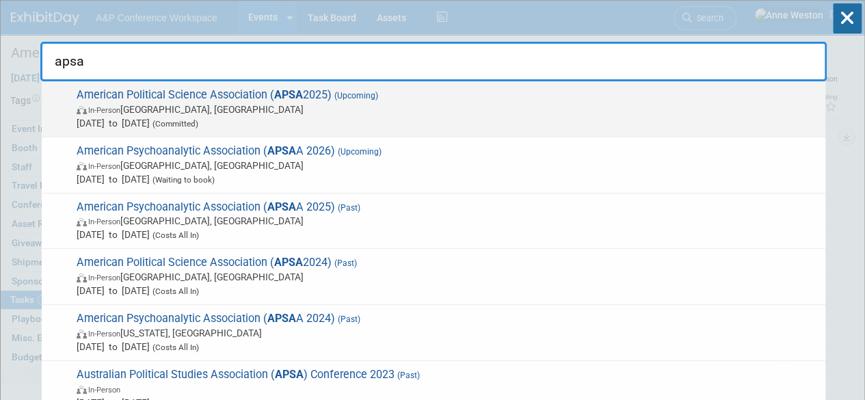
type input "apsa"
click at [135, 103] on span "In-Person Vancouver, Canada" at bounding box center [448, 110] width 742 height 14
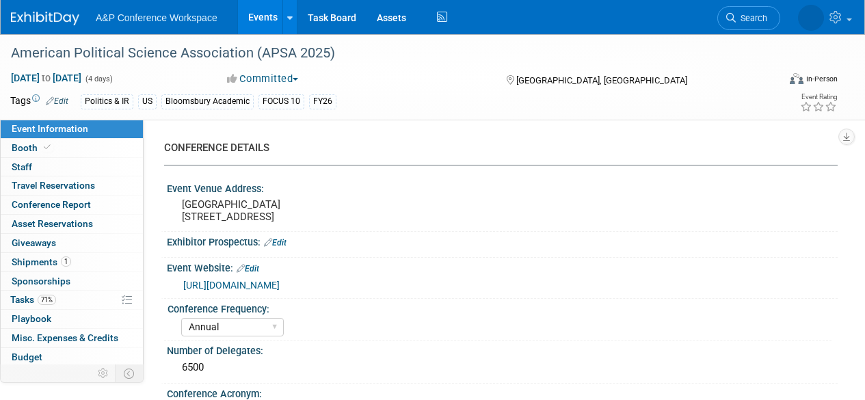
select select "Annual"
select select "Level 2"
select select "In-Person Booth"
select select "Politics & International Relations"
select select "Bloomsbury Academic"
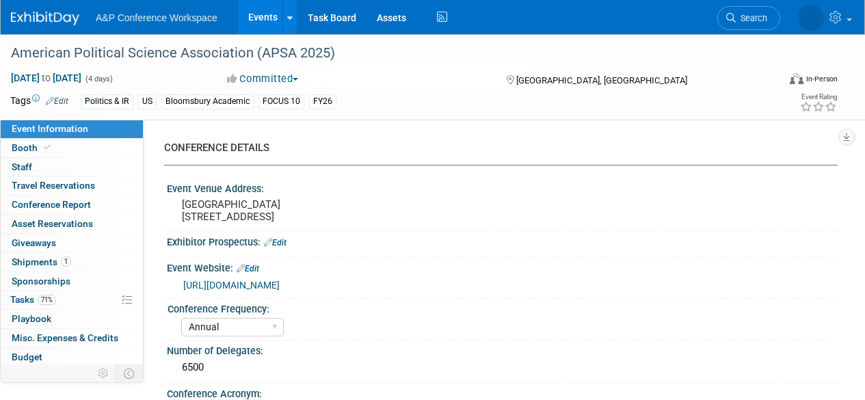
select select "[PERSON_NAME]"
select select "Networking/Commissioning"
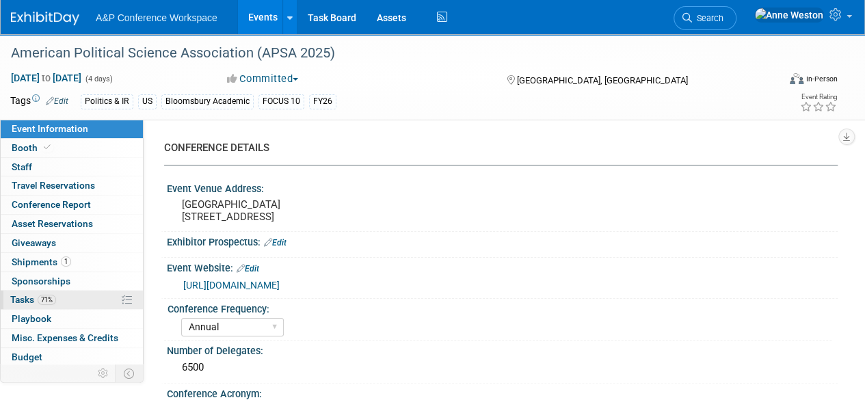
click at [51, 298] on span "71%" at bounding box center [47, 300] width 18 height 10
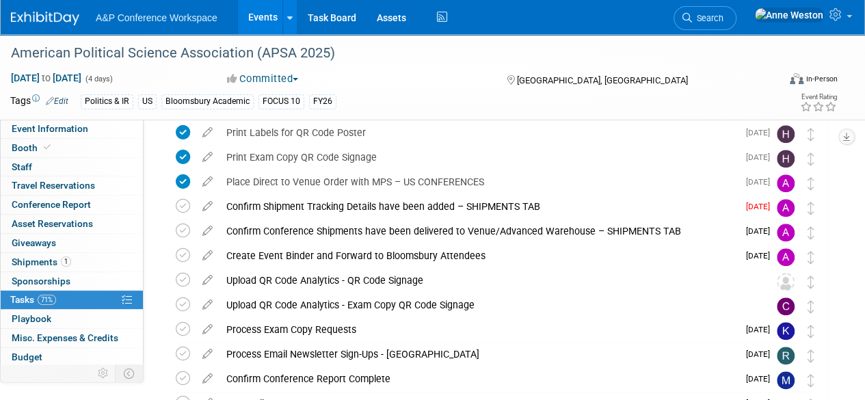
scroll to position [616, 0]
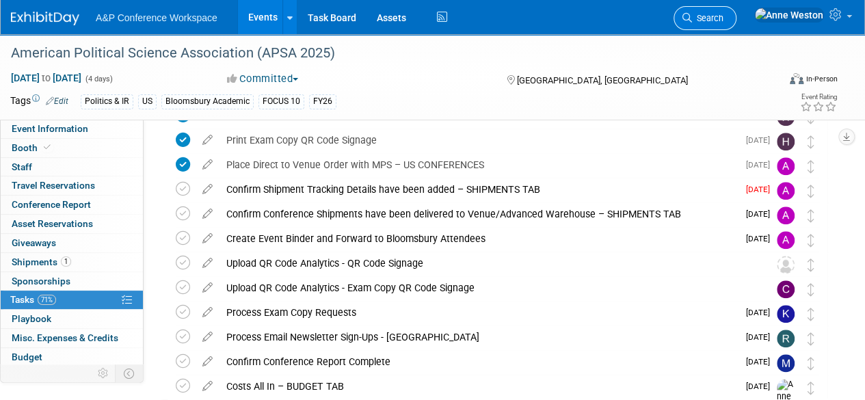
click at [724, 16] on span "Search" at bounding box center [707, 18] width 31 height 10
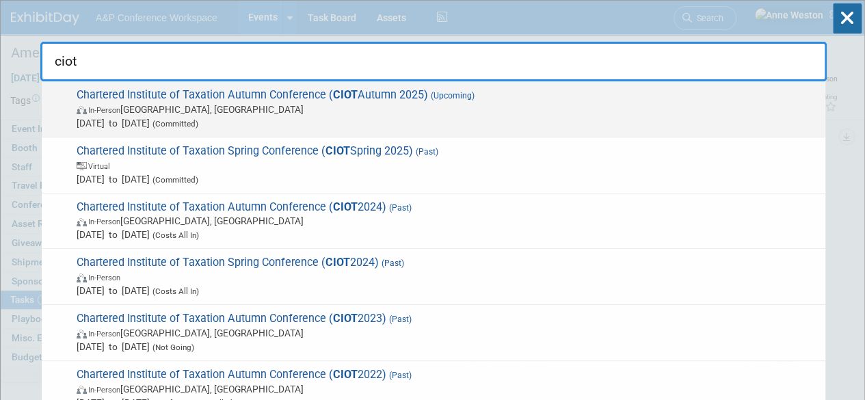
type input "ciot"
click at [233, 105] on span "In-Person [GEOGRAPHIC_DATA], [GEOGRAPHIC_DATA]" at bounding box center [448, 110] width 742 height 14
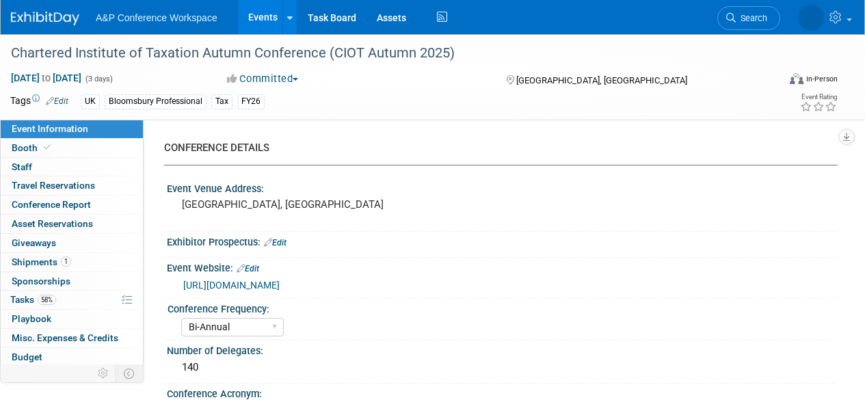
select select "Bi-Annual"
select select "Level 2"
select select "In-Person Booth"
select select "Tax & Accounting"
select select "Bloomsbury Professional"
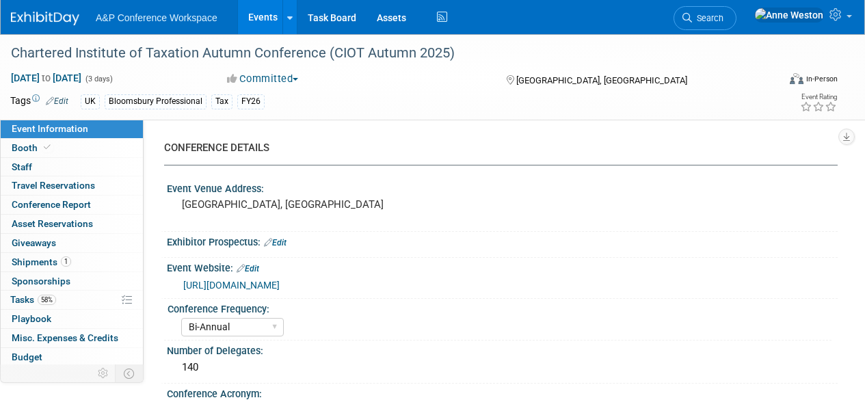
select select "[PERSON_NAME]"
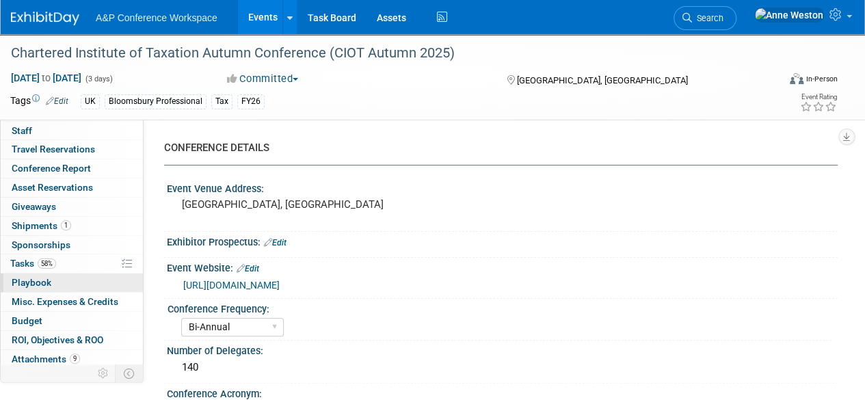
scroll to position [56, 0]
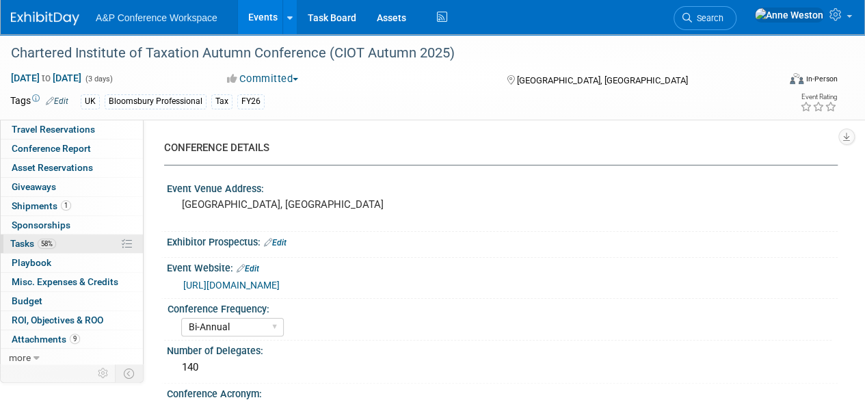
click at [75, 243] on link "58% Tasks 58%" at bounding box center [72, 244] width 142 height 18
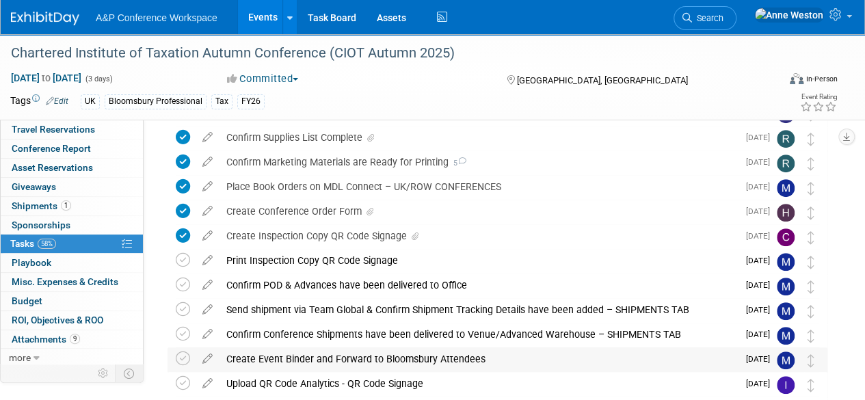
scroll to position [342, 0]
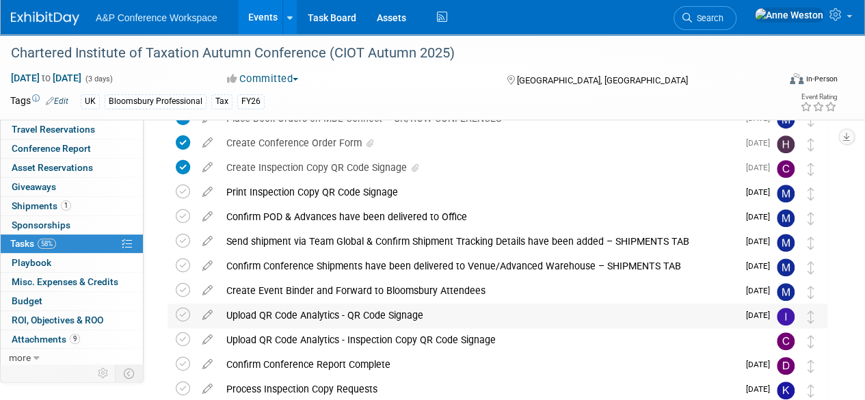
click at [326, 317] on div "Upload QR Code Analytics - QR Code Signage" at bounding box center [479, 315] width 518 height 23
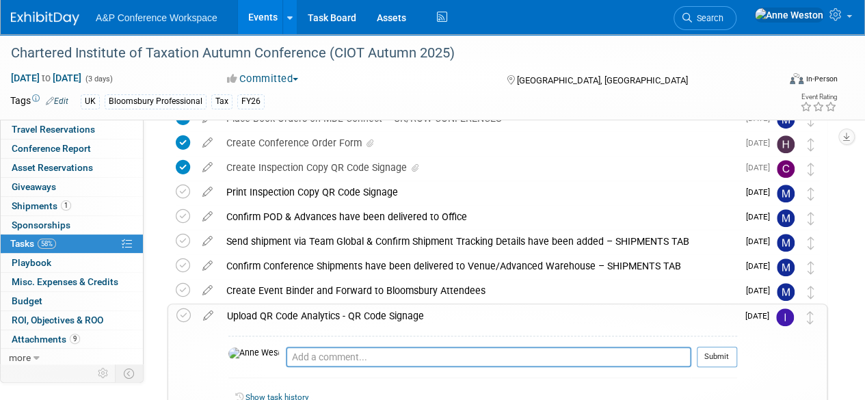
click at [303, 313] on div "Upload QR Code Analytics - QR Code Signage" at bounding box center [478, 315] width 517 height 23
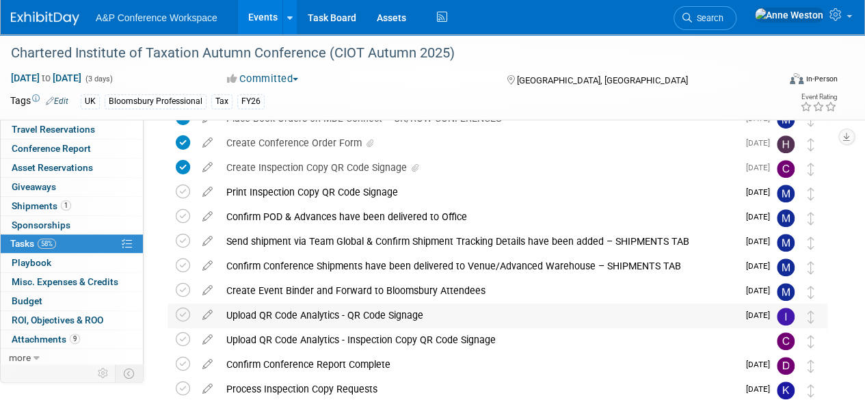
click at [303, 313] on div "Upload QR Code Analytics - QR Code Signage" at bounding box center [479, 315] width 518 height 23
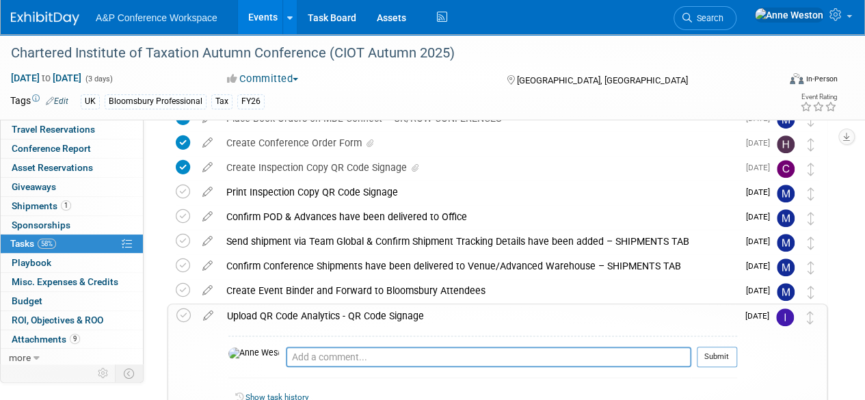
click at [303, 313] on div "Upload QR Code Analytics - QR Code Signage" at bounding box center [478, 315] width 517 height 23
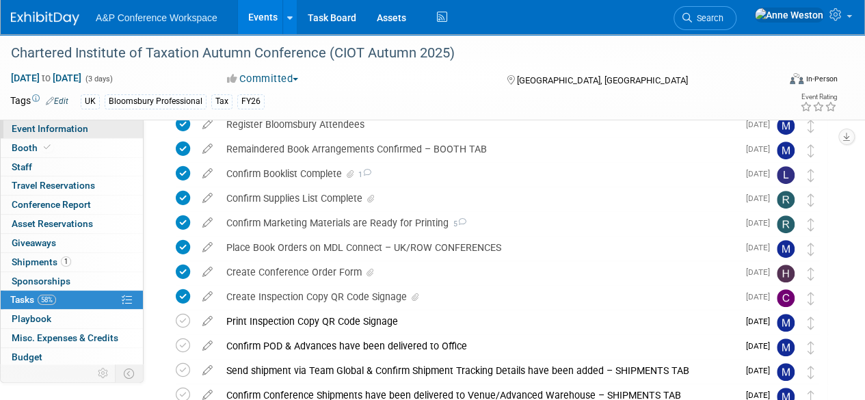
scroll to position [0, 0]
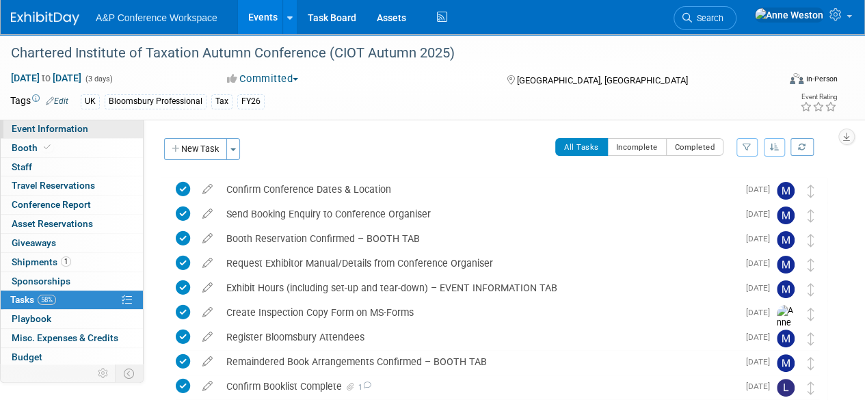
click at [48, 126] on span "Event Information" at bounding box center [50, 128] width 77 height 11
select select "Bi-Annual"
select select "Level 2"
select select "In-Person Booth"
select select "Tax & Accounting"
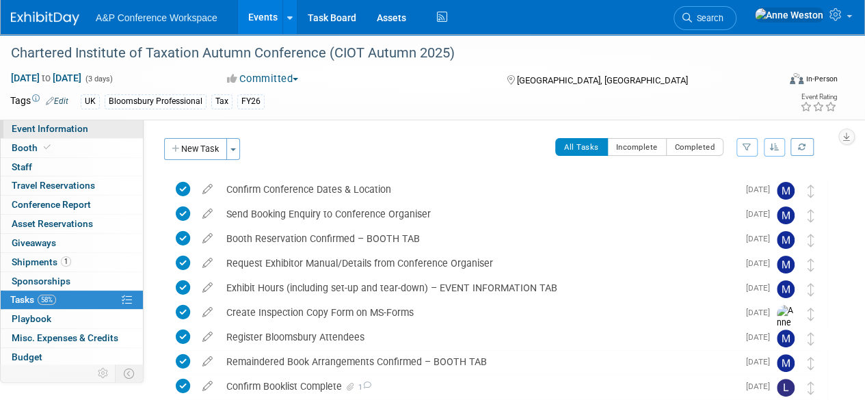
select select "Bloomsbury Professional"
select select "[PERSON_NAME]"
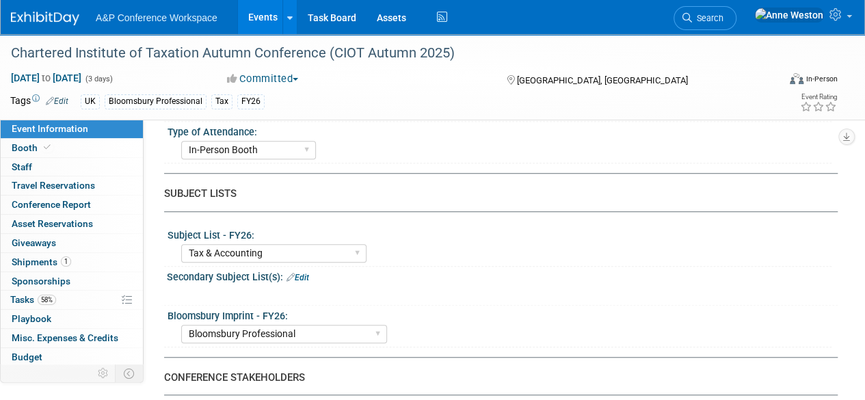
scroll to position [410, 0]
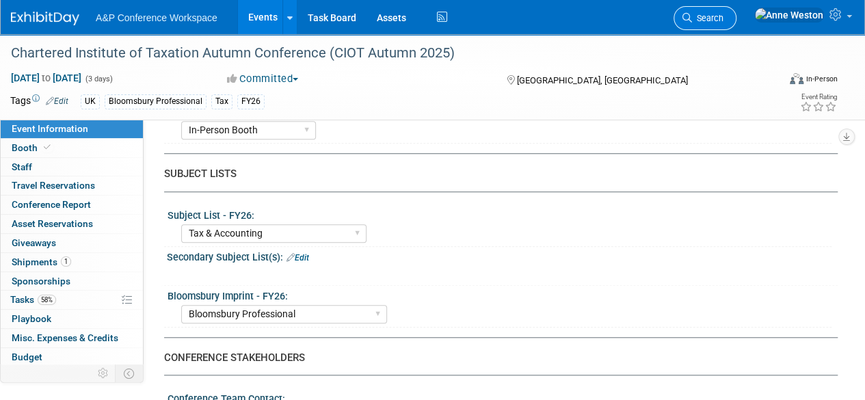
click at [724, 21] on span "Search" at bounding box center [707, 18] width 31 height 10
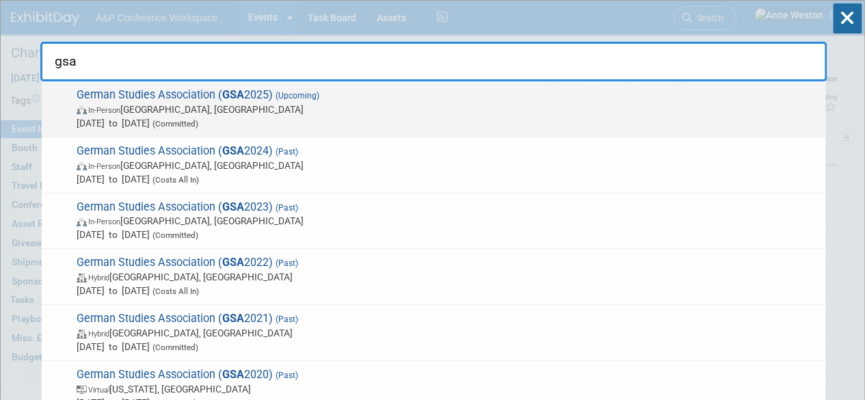
type input "gsa"
click at [167, 88] on span "German Studies Association ( GSA 2025) (Upcoming) In-Person Arlington, VA Sep 2…" at bounding box center [445, 109] width 746 height 42
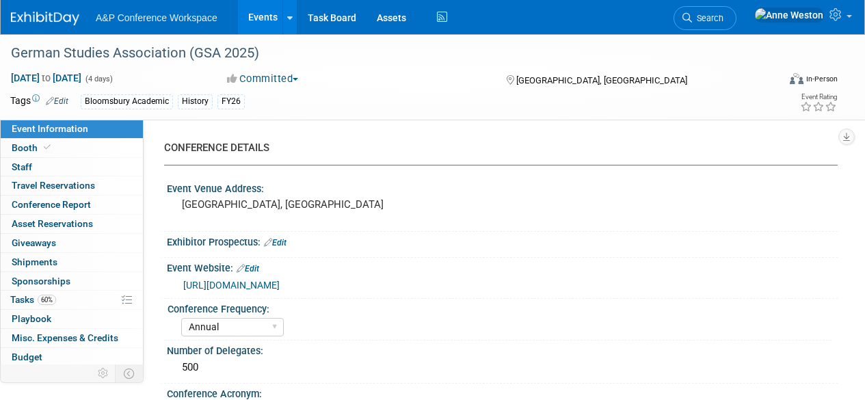
select select "Annual"
select select "Level 2"
select select "In-Person Booth"
select select "History"
select select "Bloomsbury Academic"
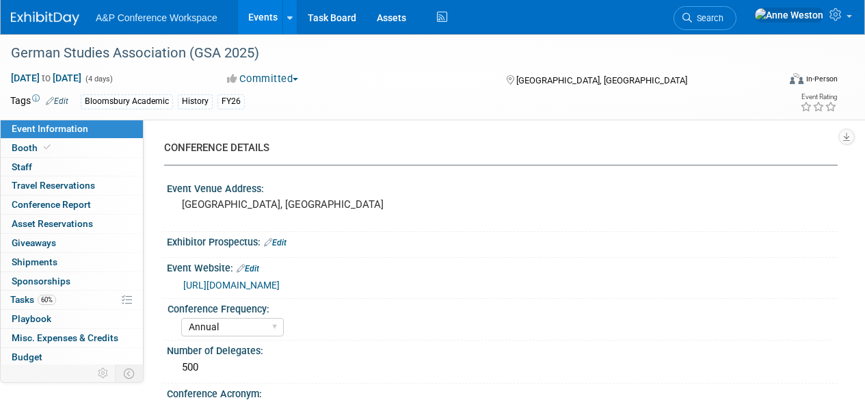
select select "[PERSON_NAME]"
select select "Brand/Subject Presence​"
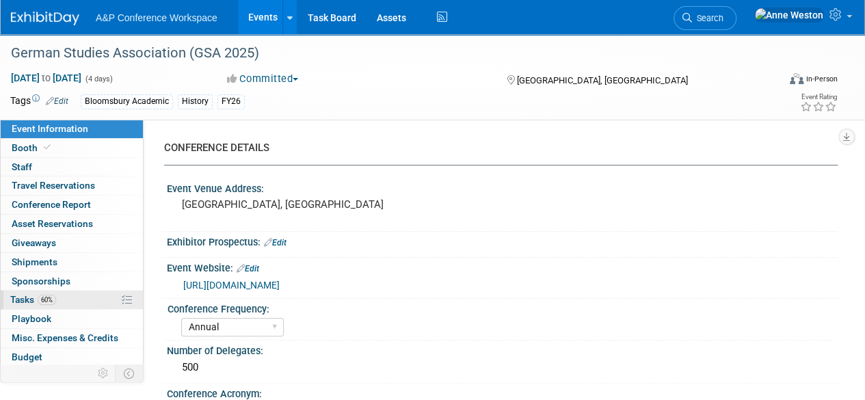
click at [83, 297] on link "60% Tasks 60%" at bounding box center [72, 300] width 142 height 18
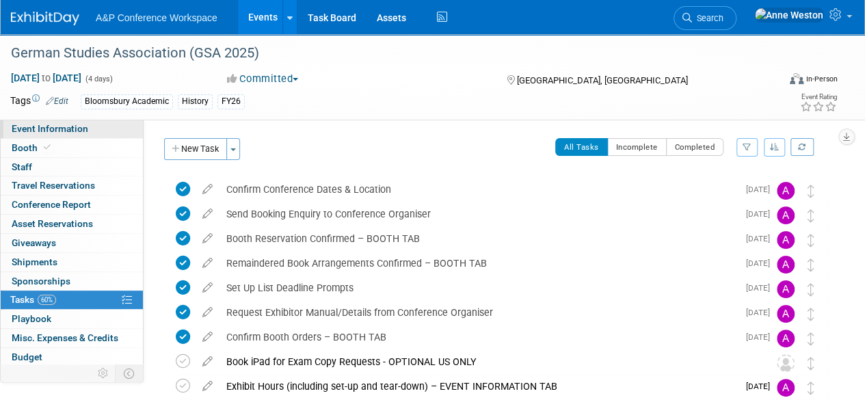
click at [71, 130] on span "Event Information" at bounding box center [50, 128] width 77 height 11
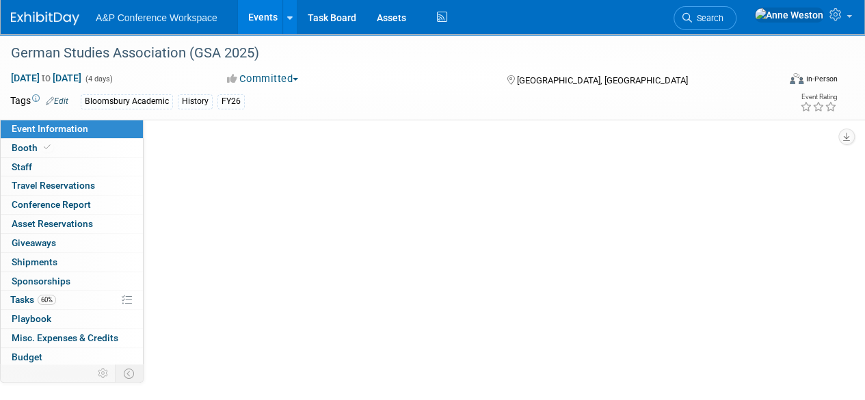
select select "Annual"
select select "Level 2"
select select "In-Person Booth"
select select "History"
select select "Bloomsbury Academic"
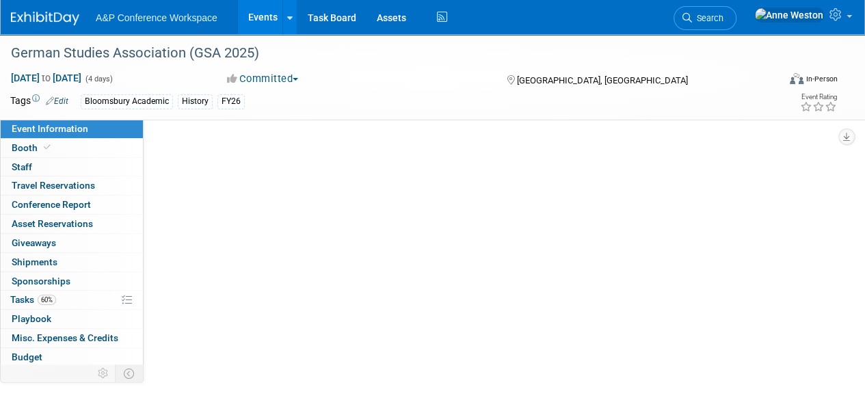
select select "[PERSON_NAME]"
select select "Brand/Subject Presence​"
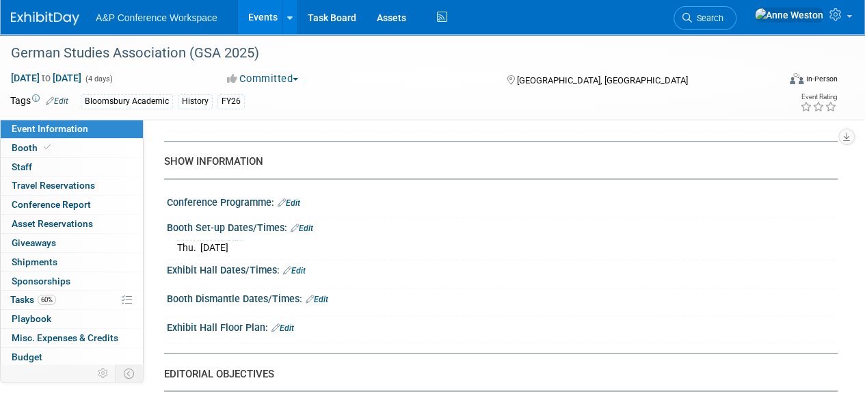
scroll to position [958, 0]
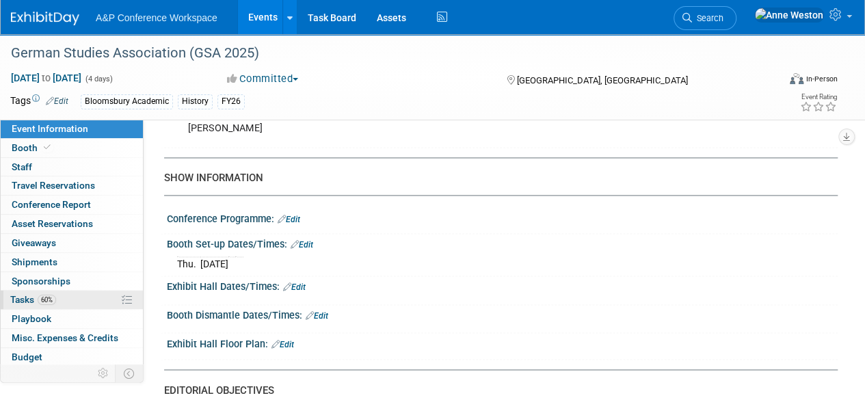
click at [55, 294] on span "Tasks 60%" at bounding box center [33, 299] width 46 height 11
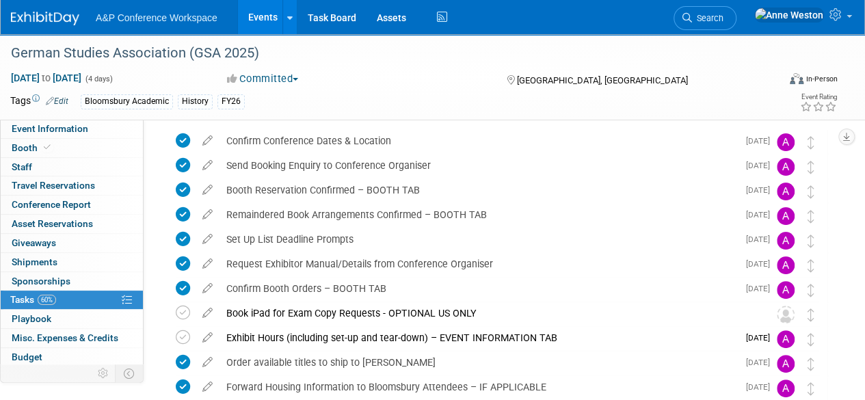
scroll to position [0, 0]
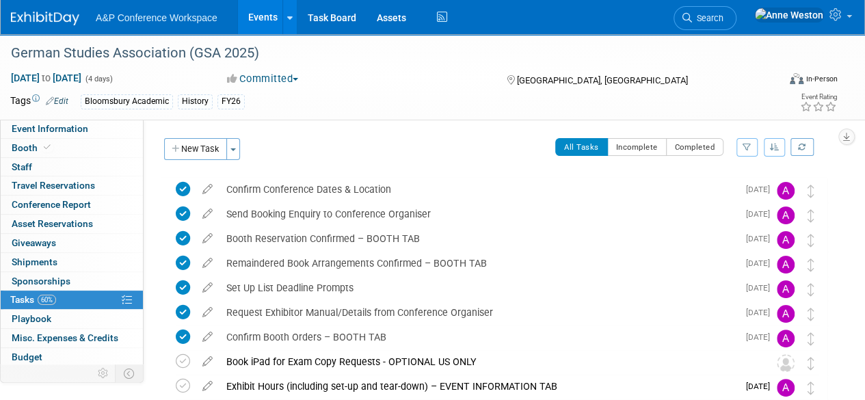
click at [40, 29] on div "A&P Conference Workspace Events Add Event Bulk Upload Events Shareable Event Bo…" at bounding box center [424, 17] width 826 height 34
click at [38, 18] on img at bounding box center [45, 19] width 68 height 14
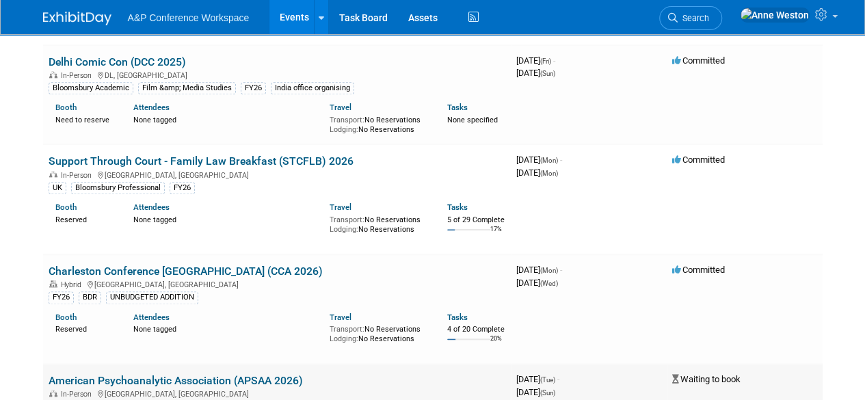
scroll to position [13322, 0]
